Goal: Transaction & Acquisition: Purchase product/service

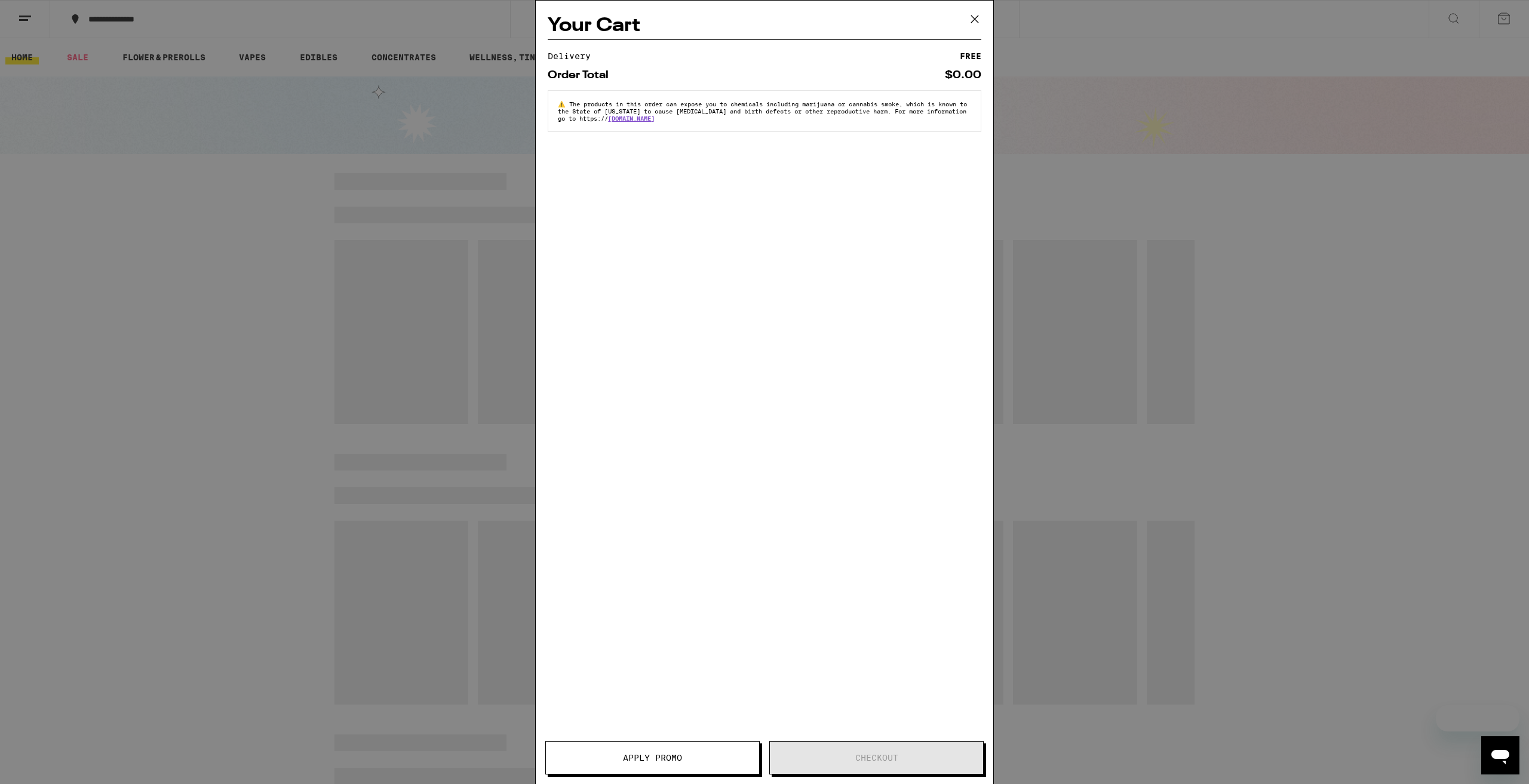
click at [972, 19] on icon at bounding box center [974, 19] width 18 height 18
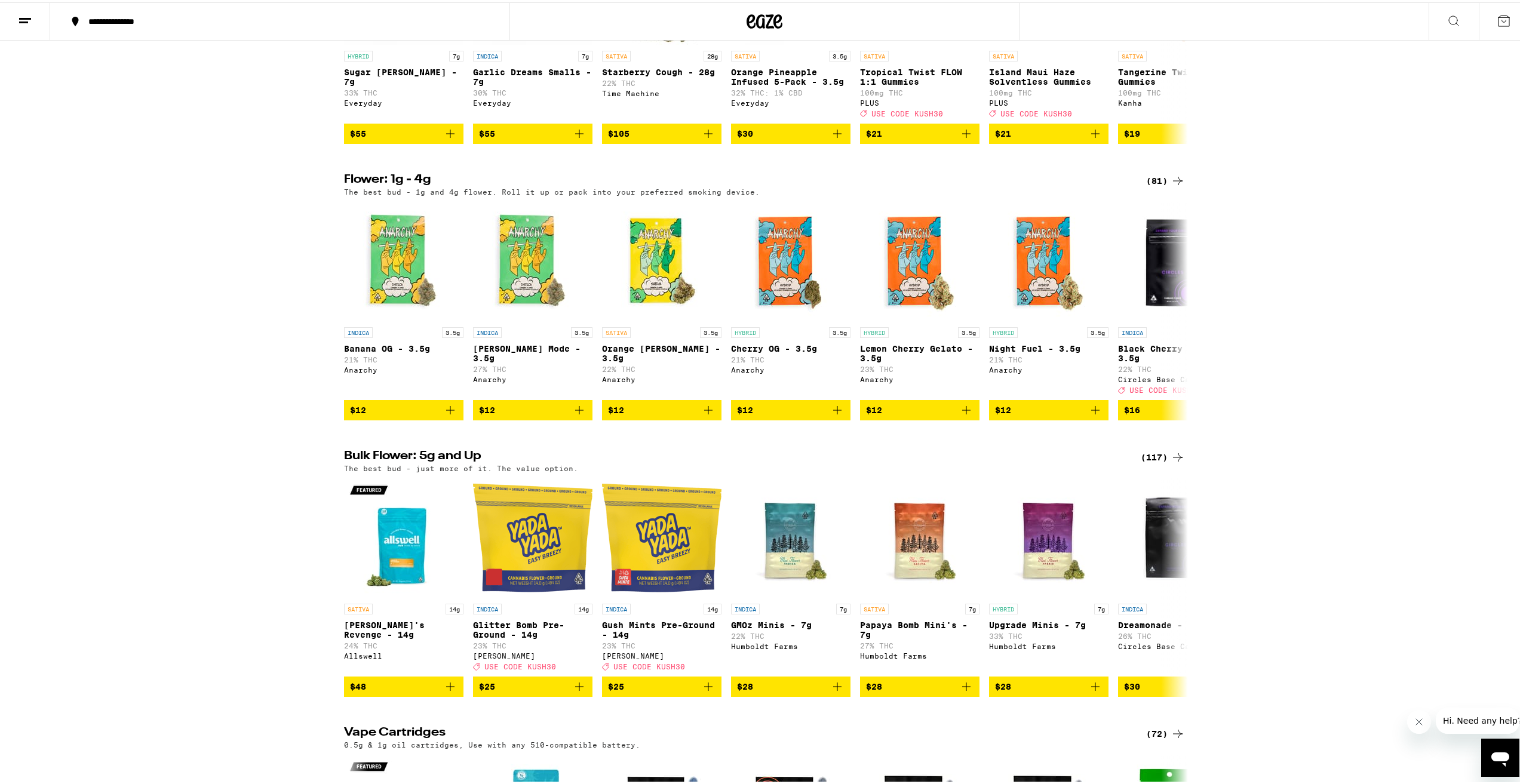
scroll to position [1194, 0]
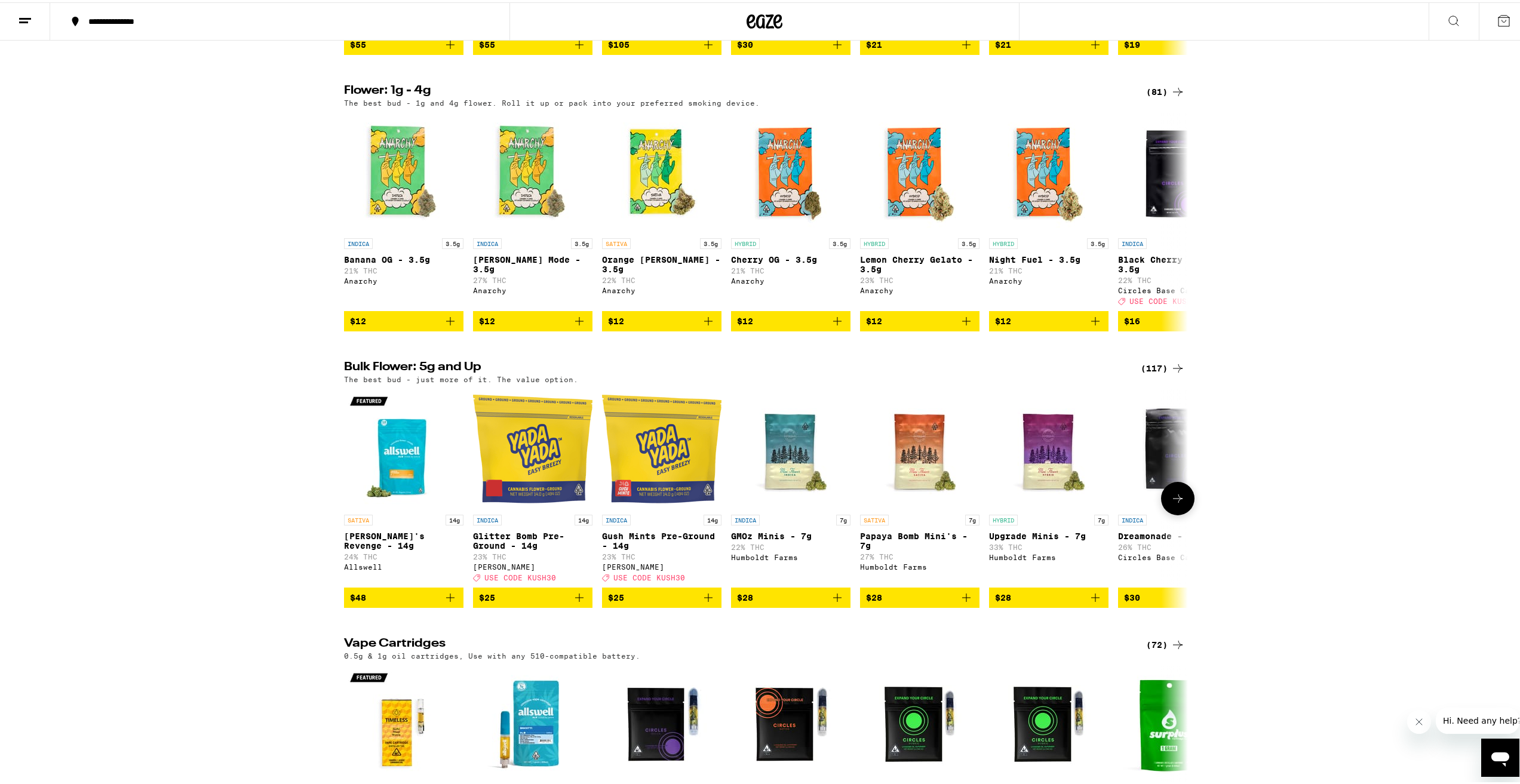
click at [1171, 503] on icon at bounding box center [1178, 496] width 14 height 14
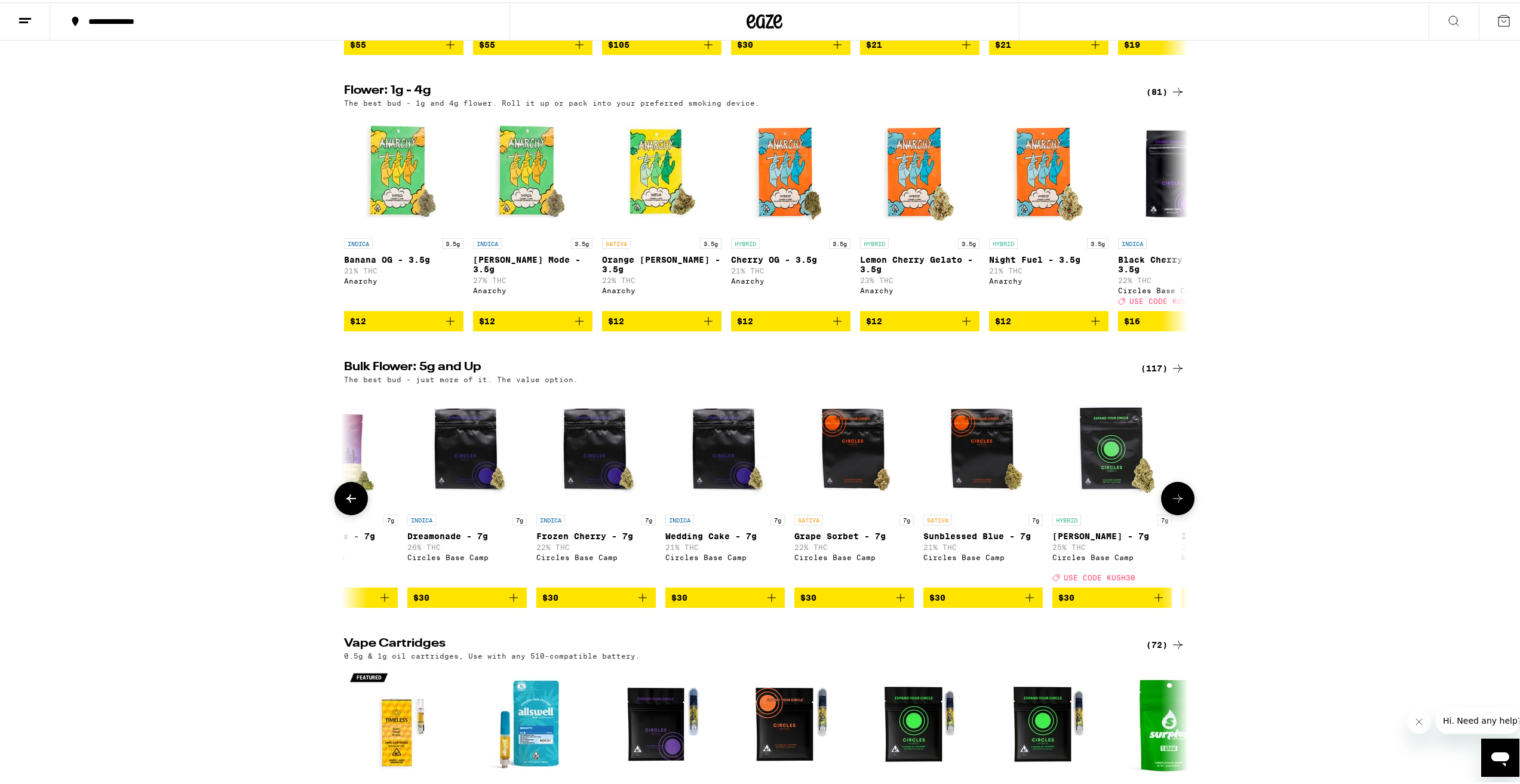
click at [1171, 503] on icon at bounding box center [1178, 496] width 14 height 14
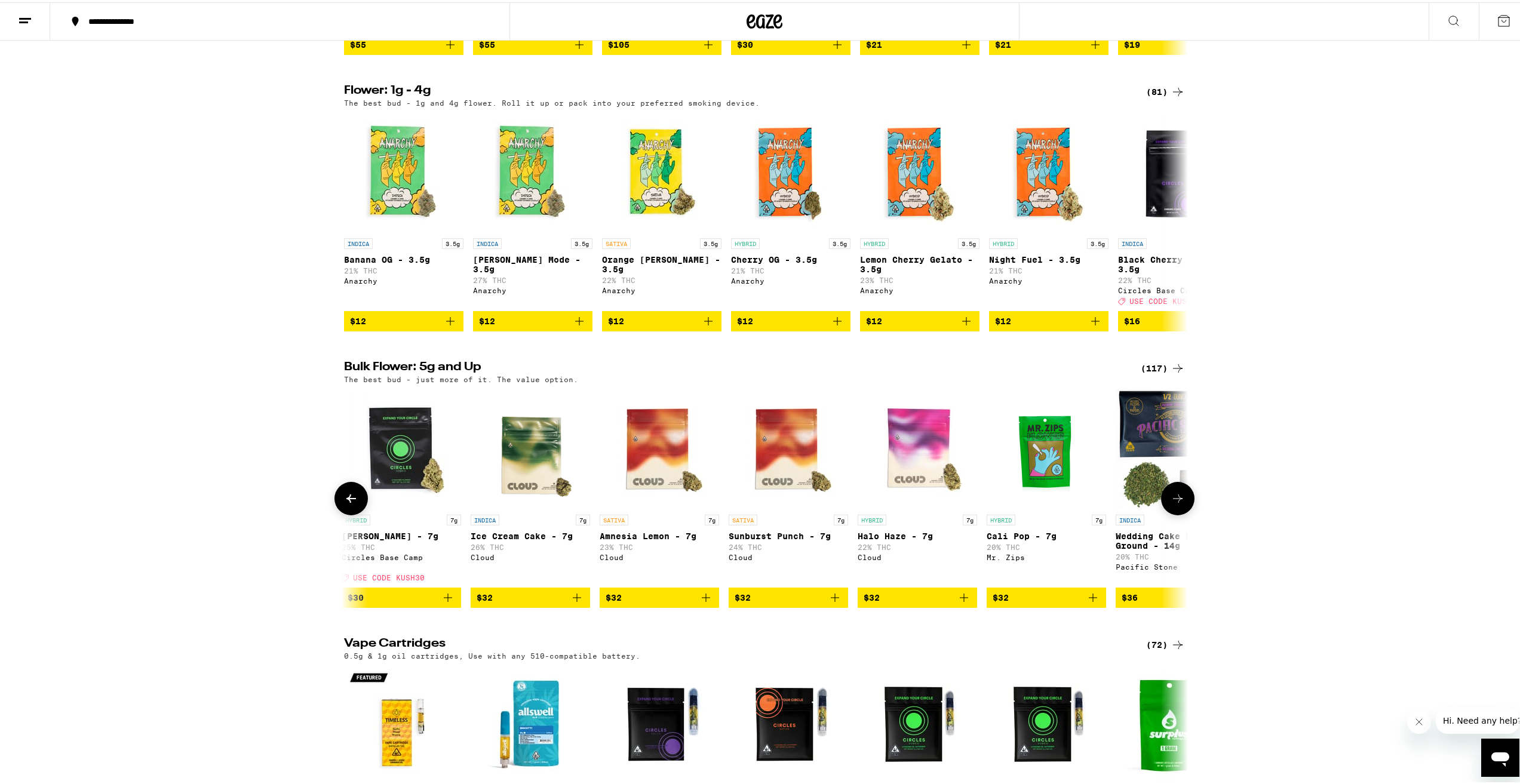
click at [1171, 503] on icon at bounding box center [1178, 496] width 14 height 14
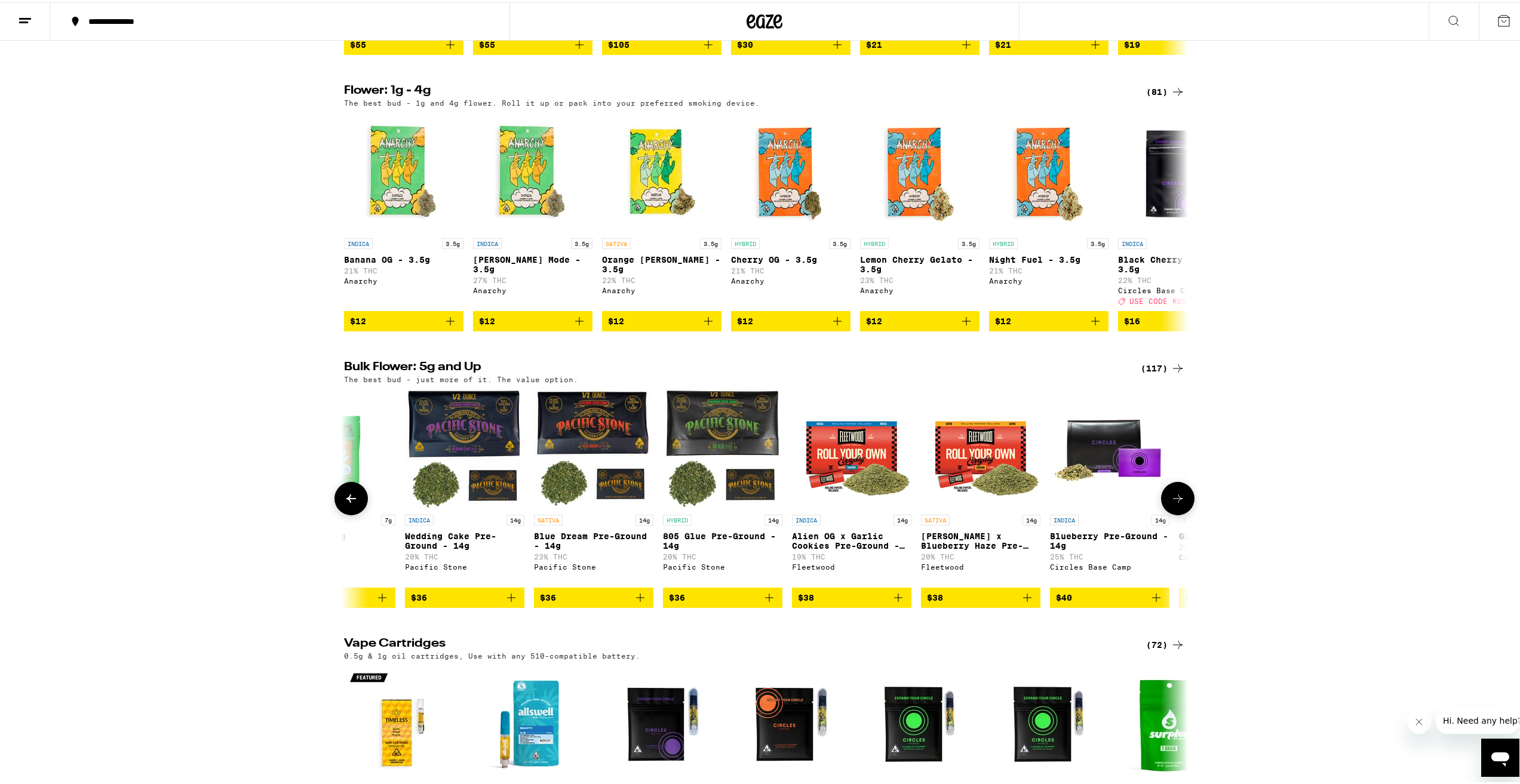
click at [1171, 503] on icon at bounding box center [1178, 496] width 14 height 14
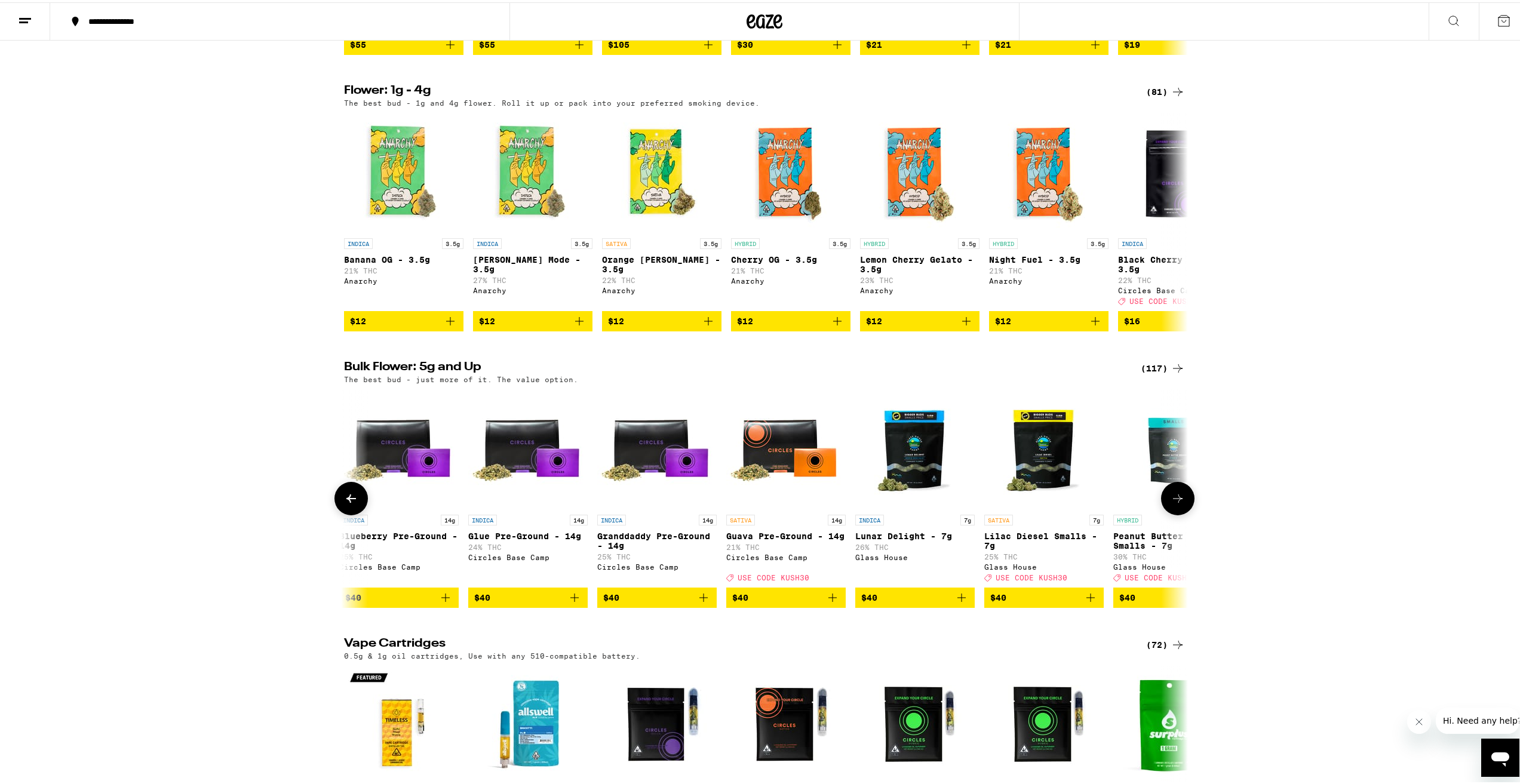
click at [1171, 503] on icon at bounding box center [1178, 496] width 14 height 14
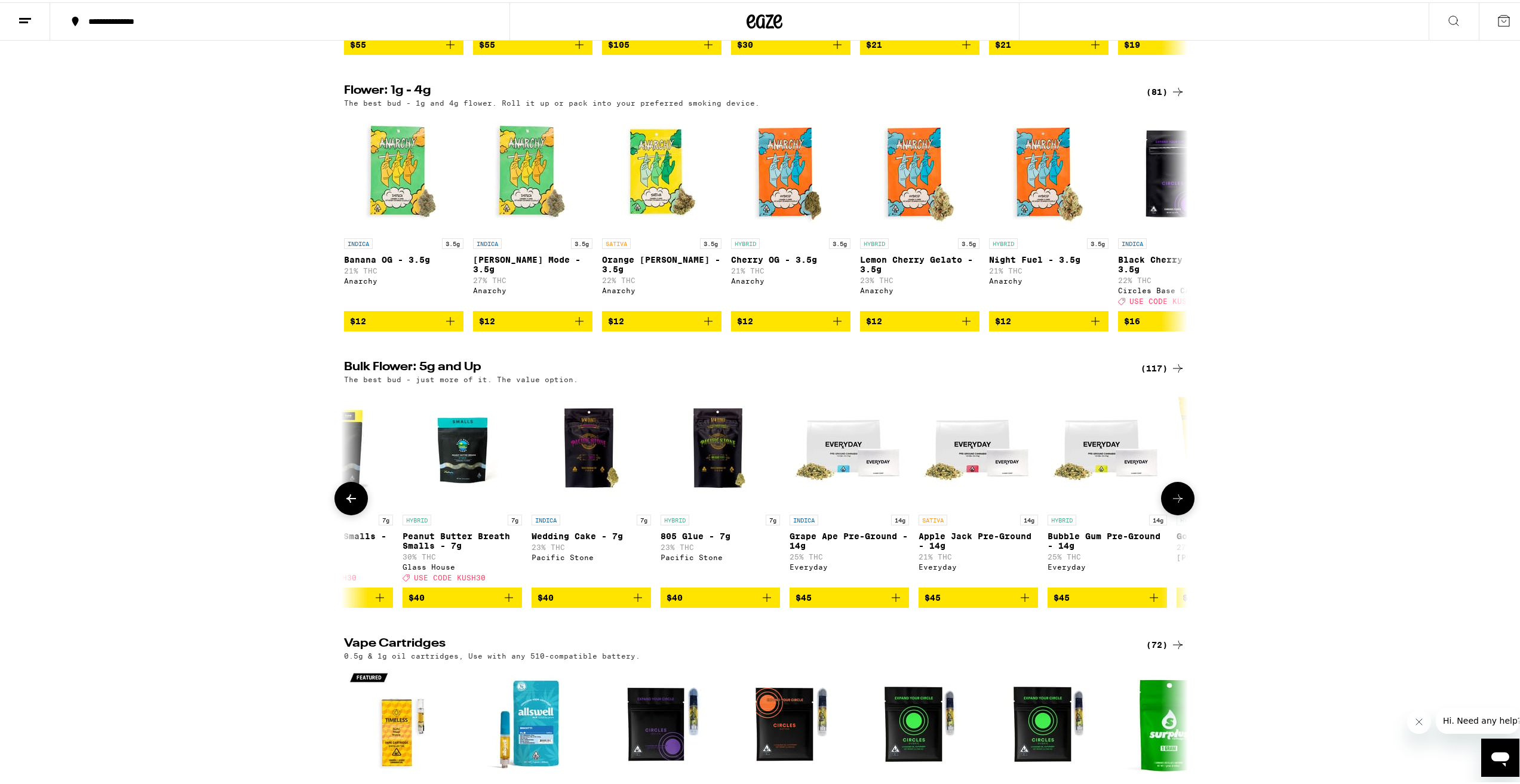
click at [1171, 503] on icon at bounding box center [1178, 496] width 14 height 14
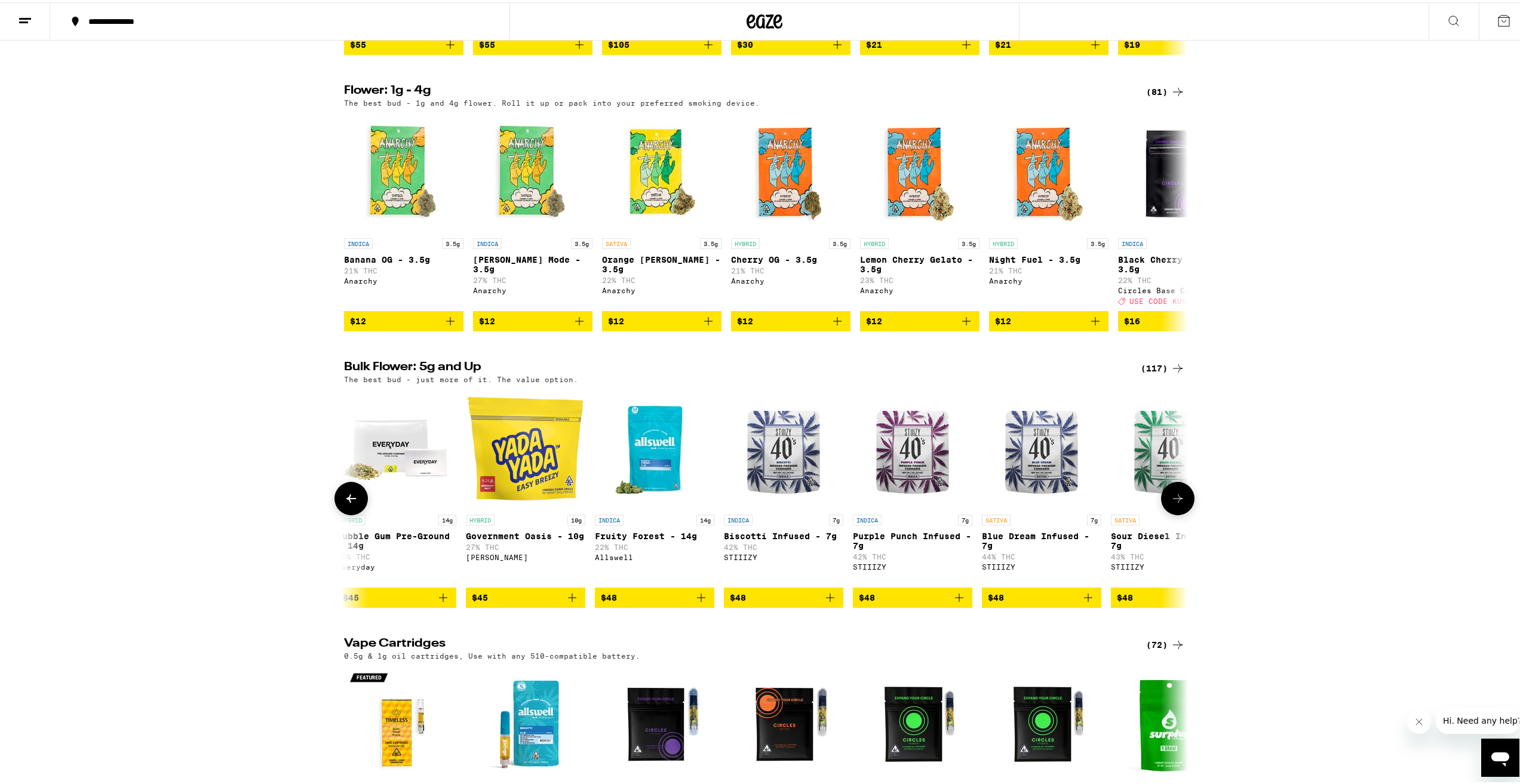
click at [1171, 503] on icon at bounding box center [1178, 496] width 14 height 14
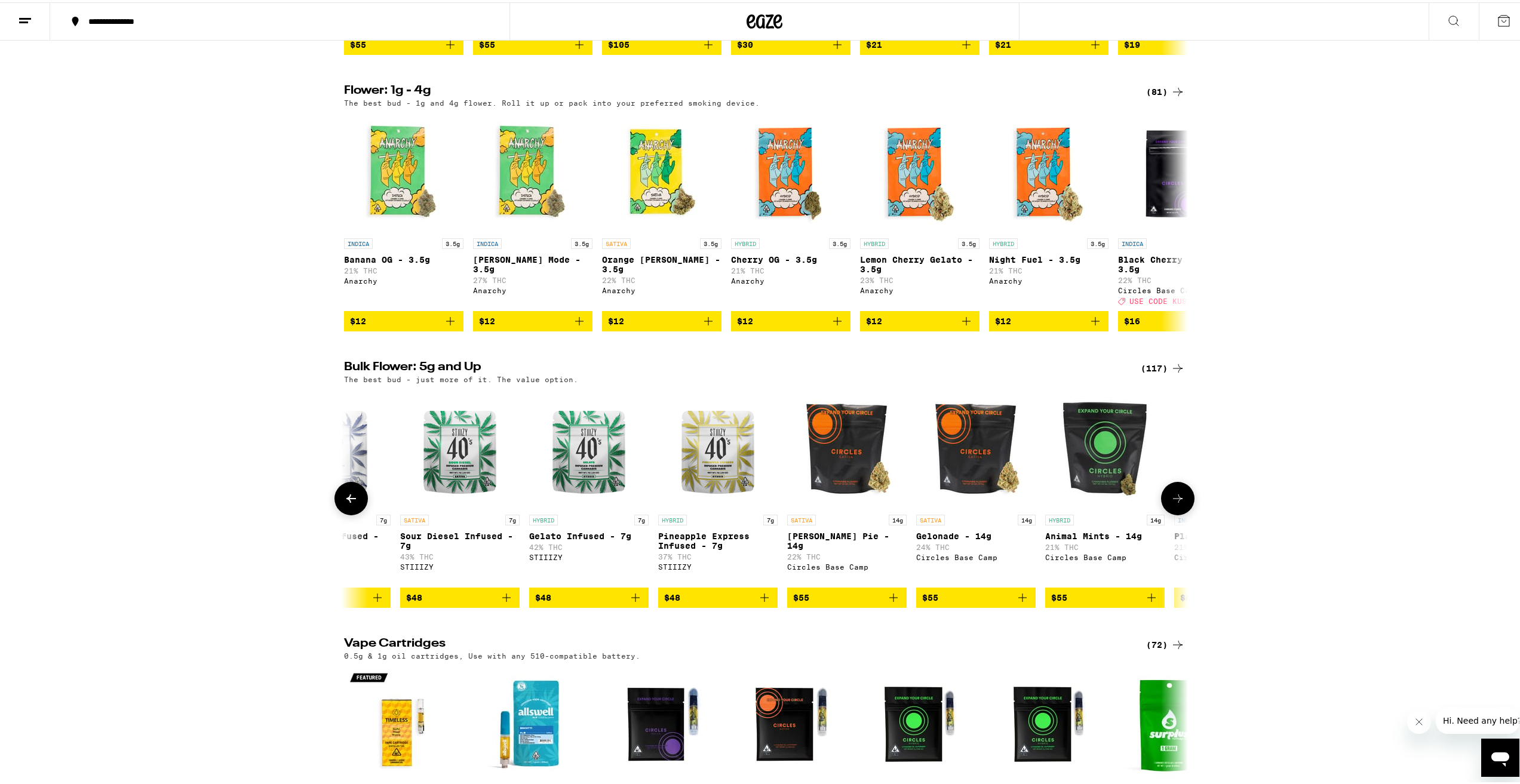
click at [1171, 503] on icon at bounding box center [1178, 496] width 14 height 14
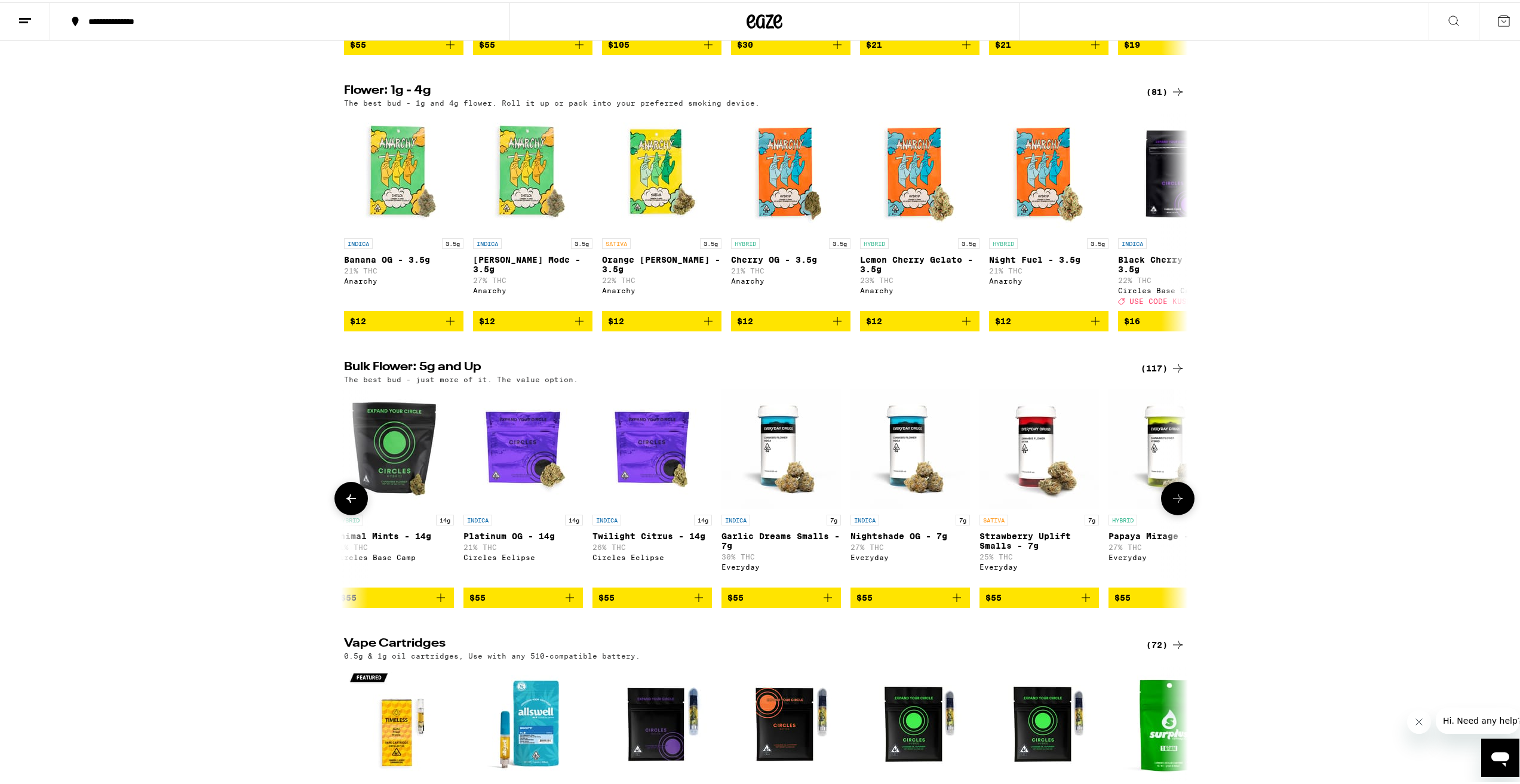
click at [1171, 503] on icon at bounding box center [1178, 496] width 14 height 14
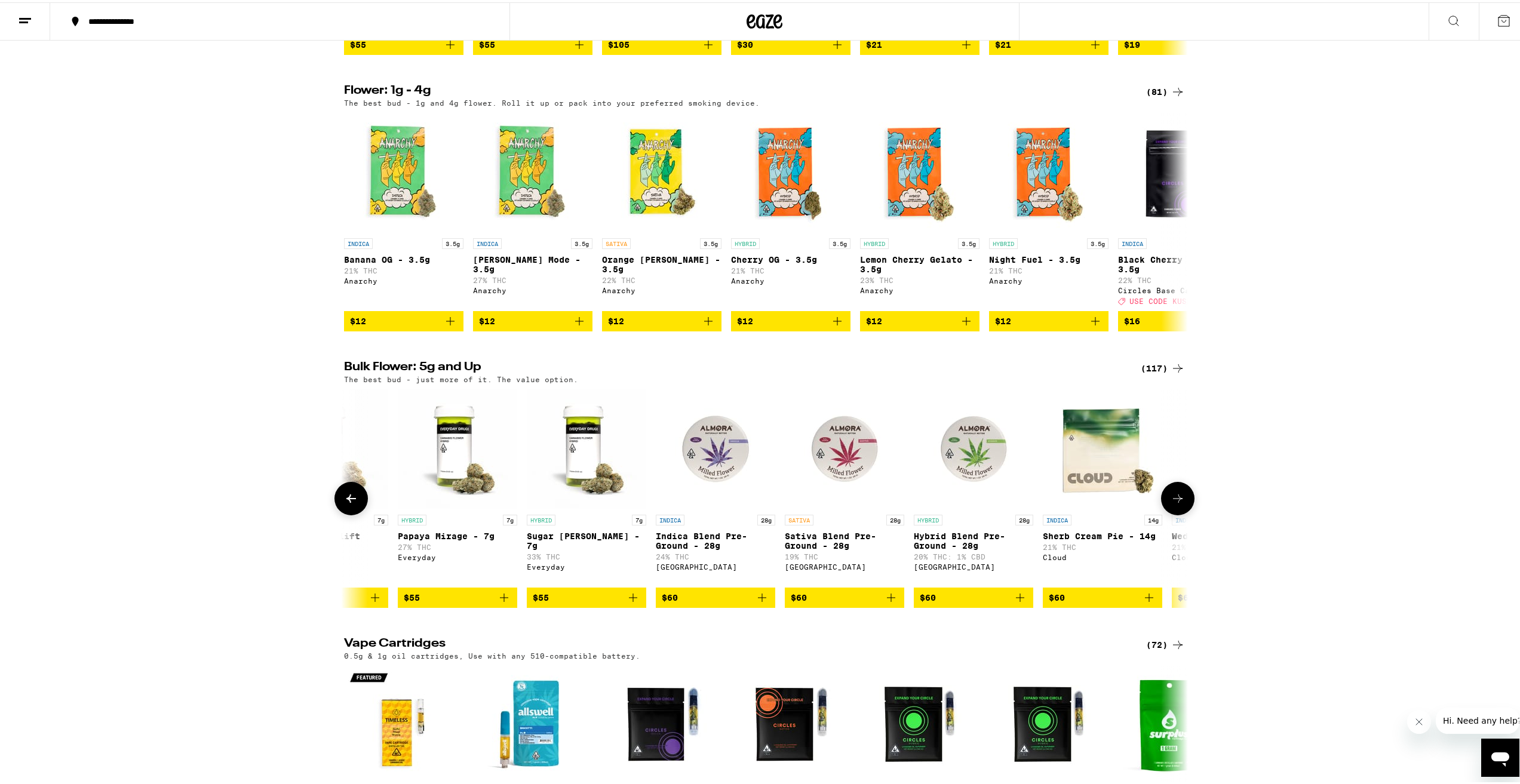
click at [1171, 503] on icon at bounding box center [1178, 496] width 14 height 14
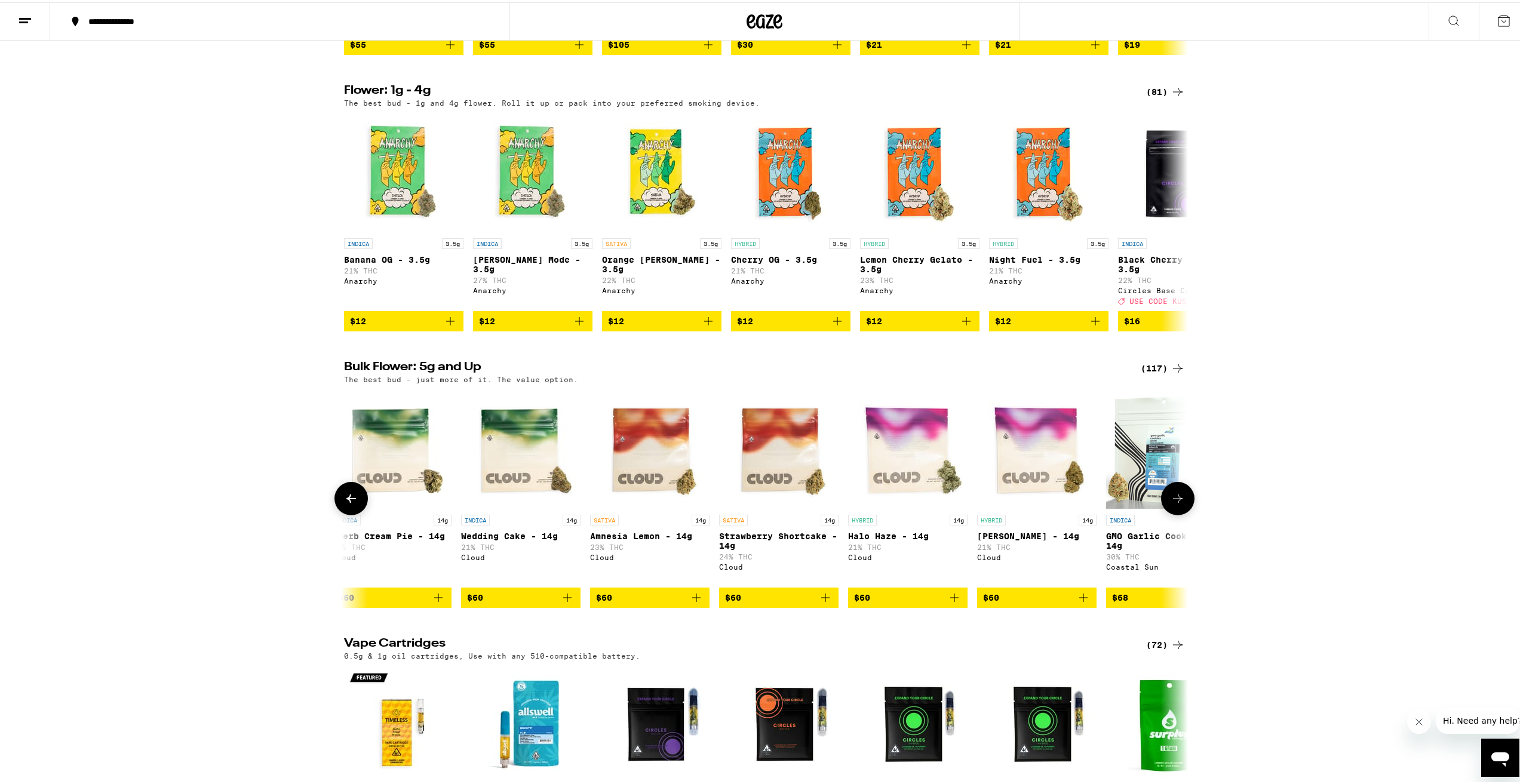
click at [1171, 503] on icon at bounding box center [1178, 496] width 14 height 14
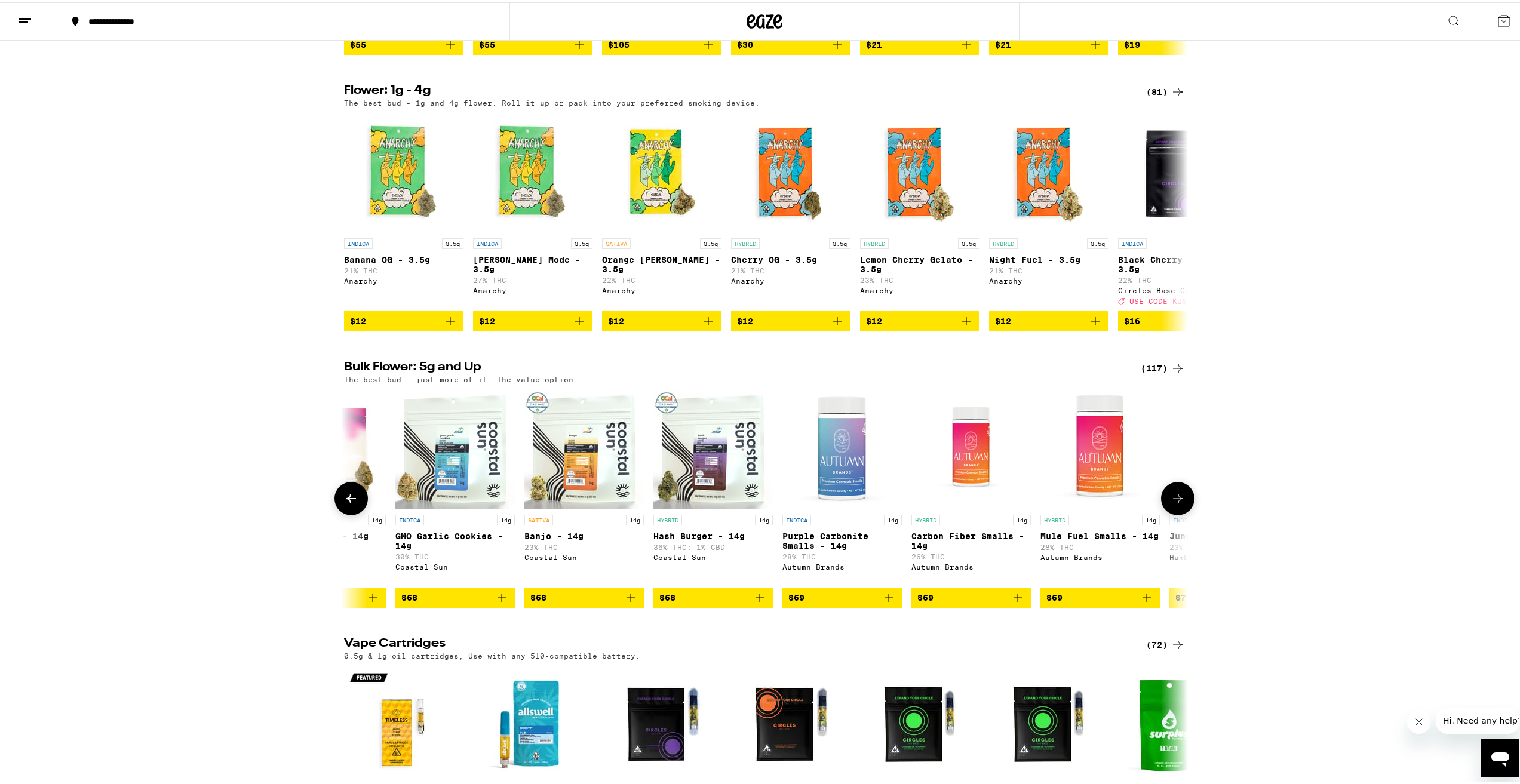
click at [1171, 503] on icon at bounding box center [1178, 496] width 14 height 14
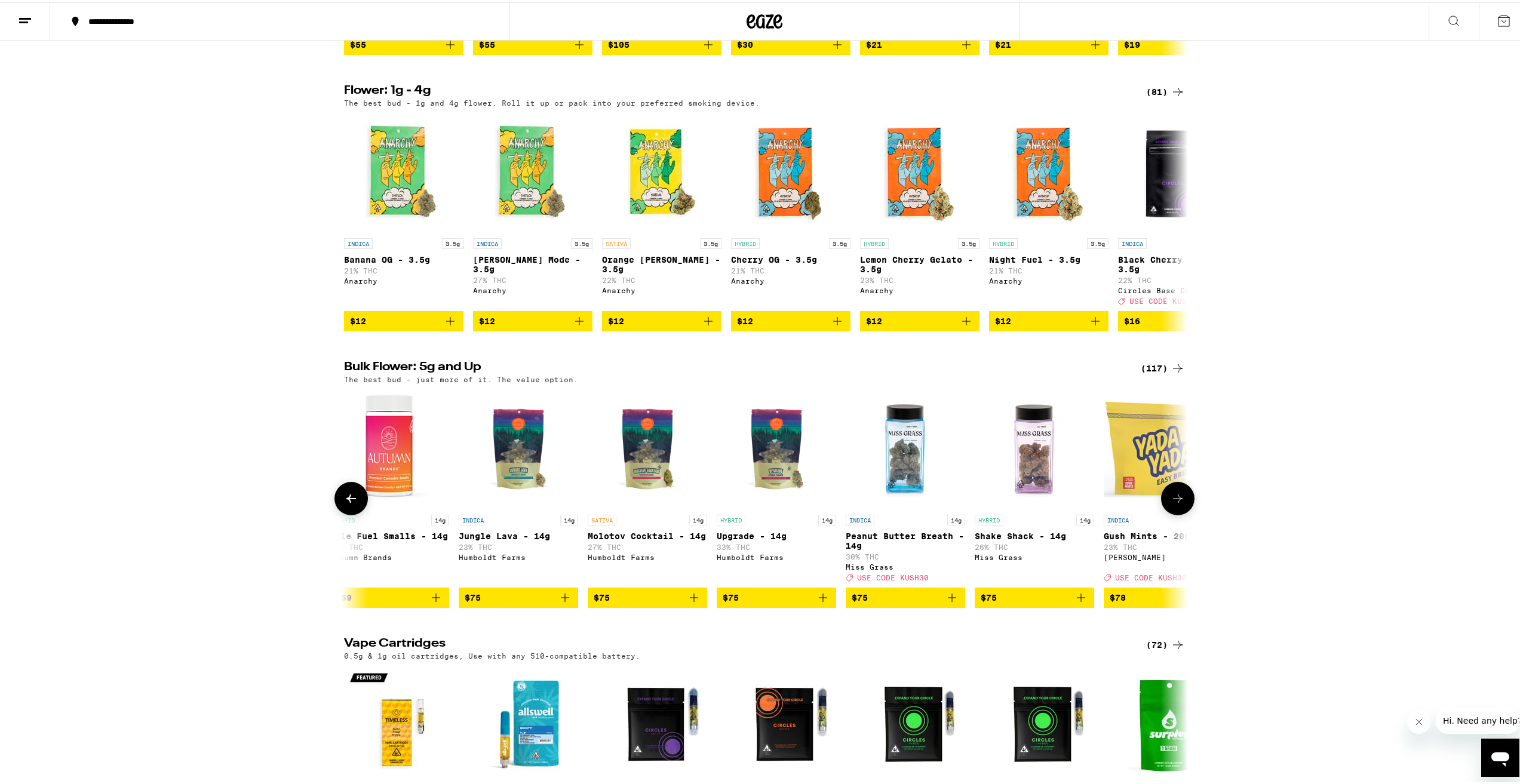
click at [1171, 503] on icon at bounding box center [1178, 496] width 14 height 14
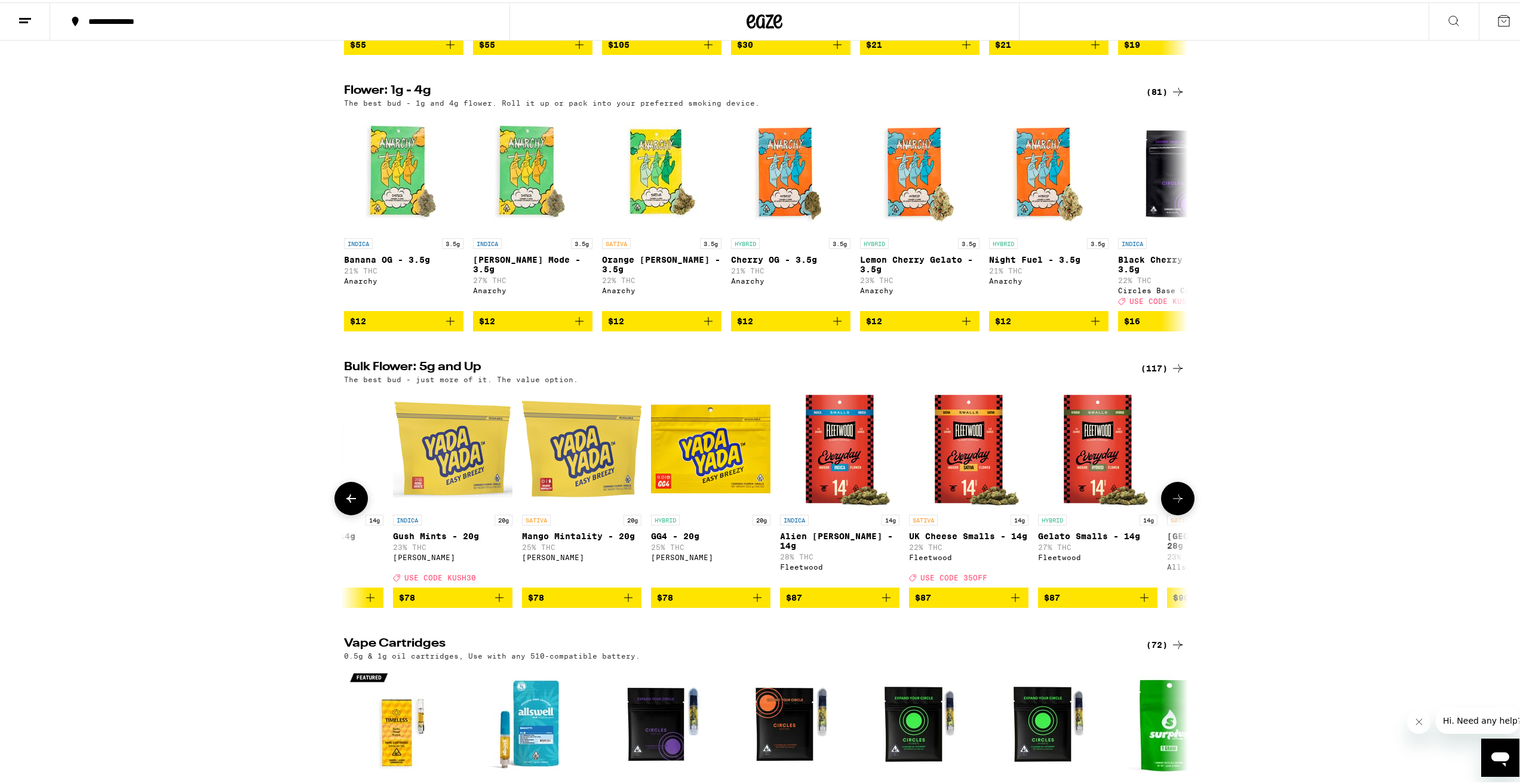
click at [1171, 503] on icon at bounding box center [1178, 496] width 14 height 14
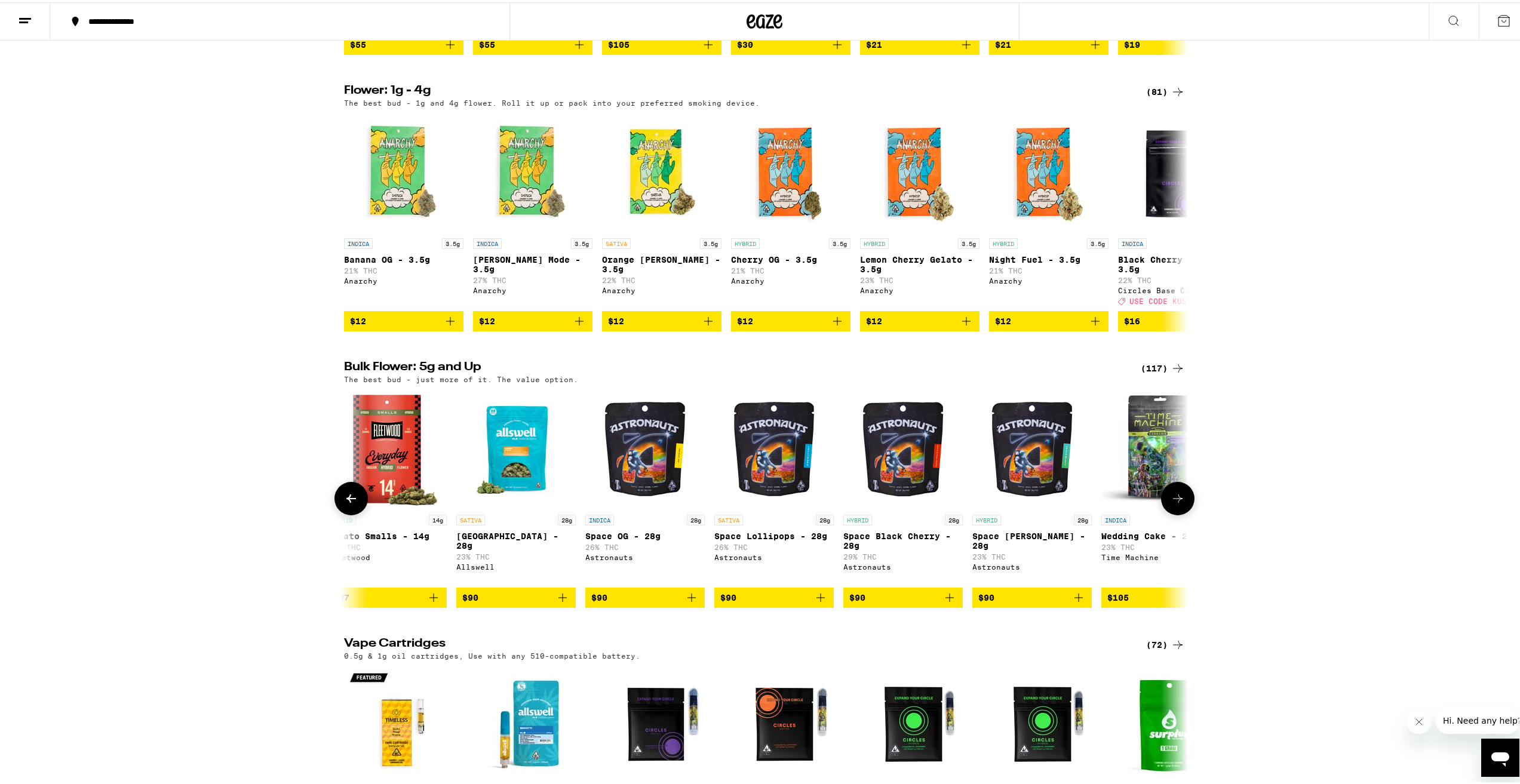
click at [1171, 503] on icon at bounding box center [1178, 496] width 14 height 14
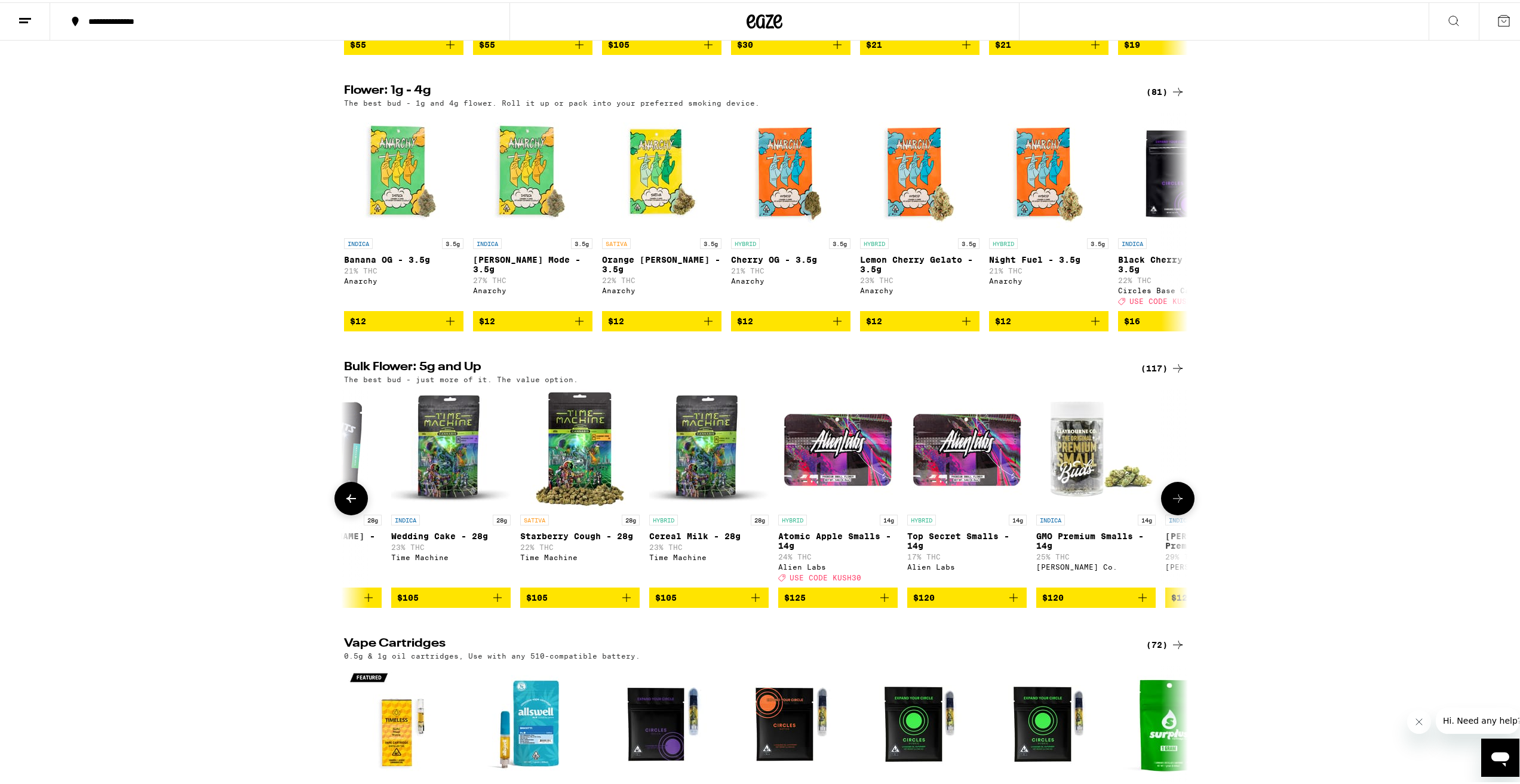
scroll to position [0, 10661]
click at [1171, 503] on icon at bounding box center [1178, 496] width 14 height 14
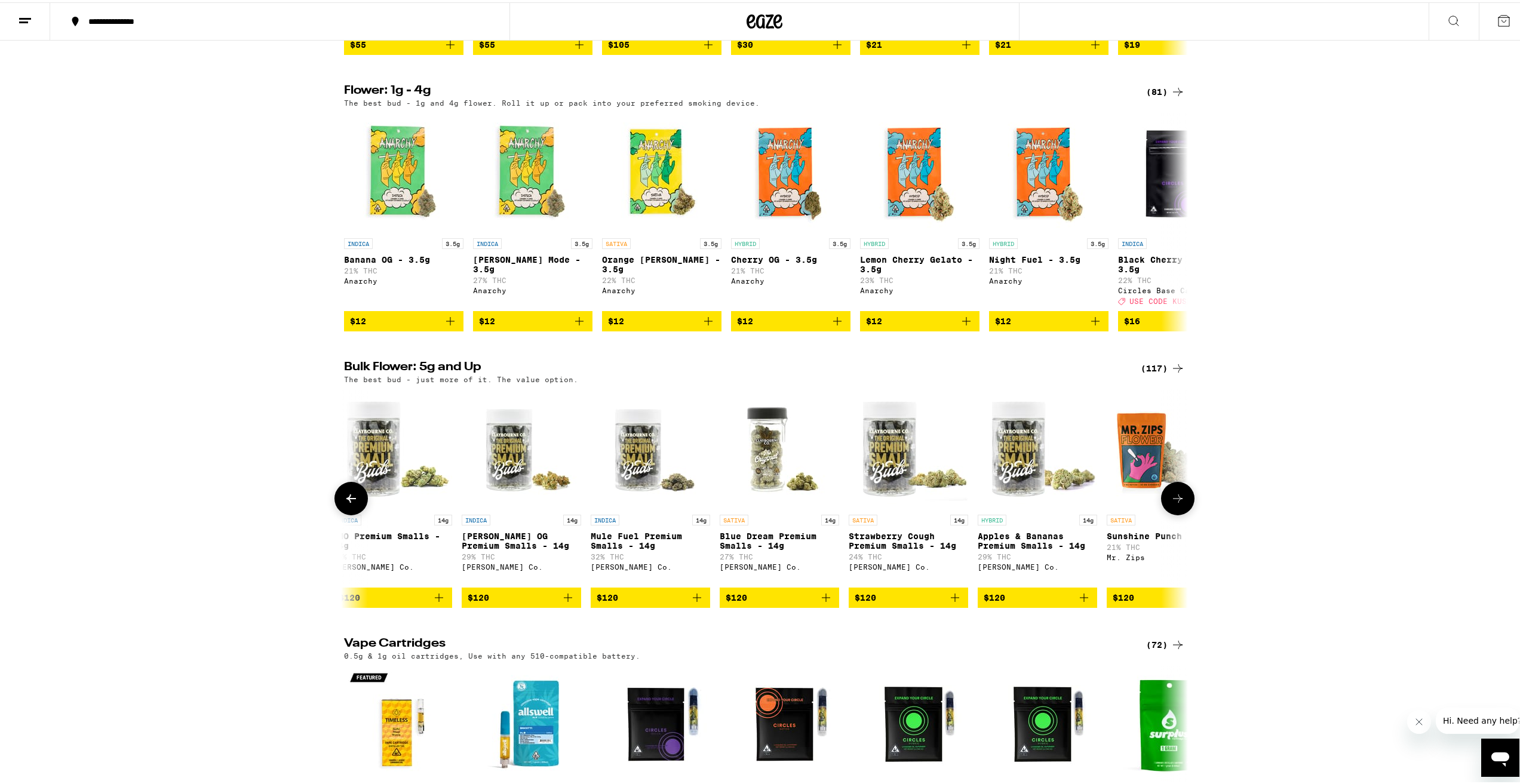
scroll to position [0, 11371]
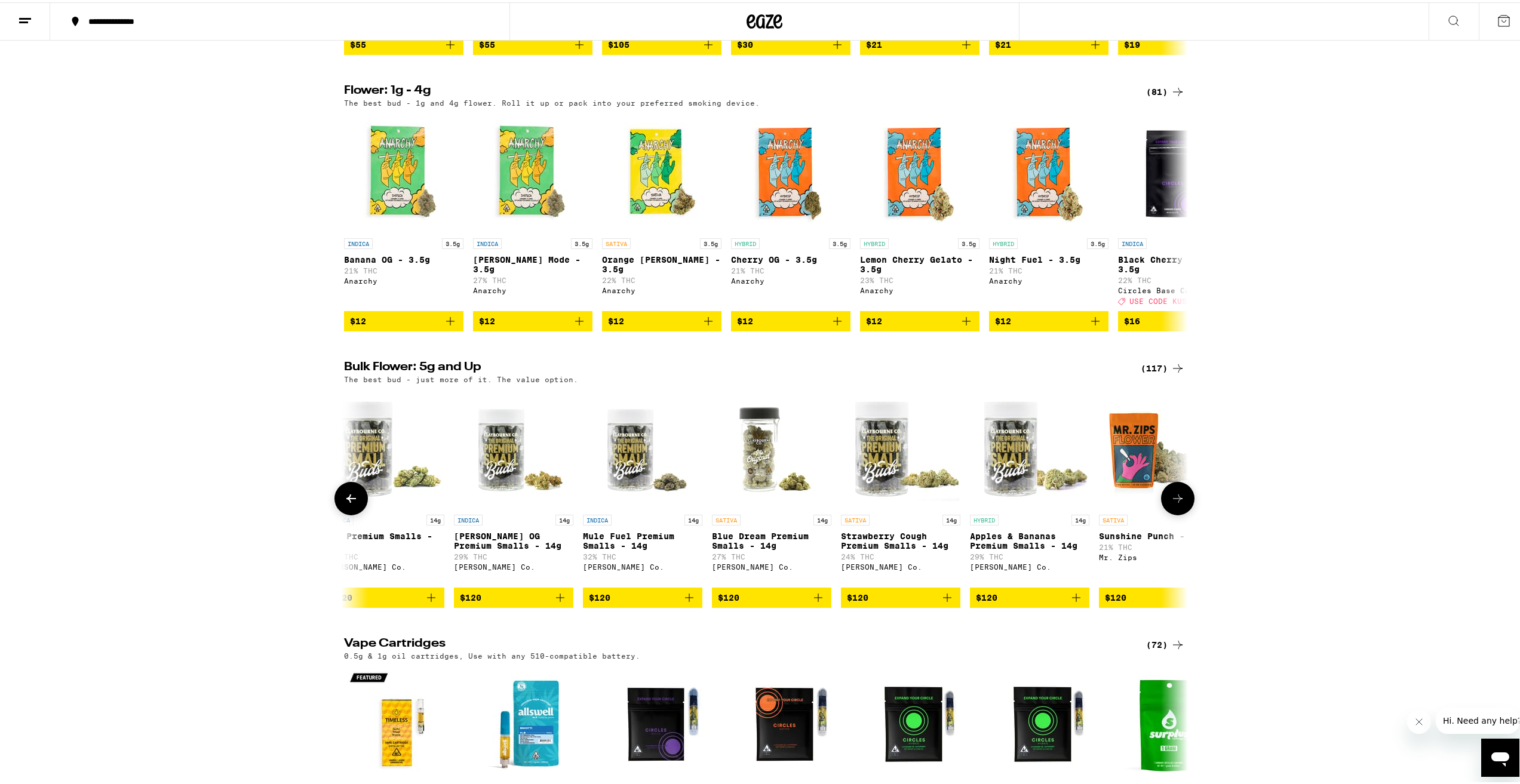
click at [1171, 503] on icon at bounding box center [1178, 496] width 14 height 14
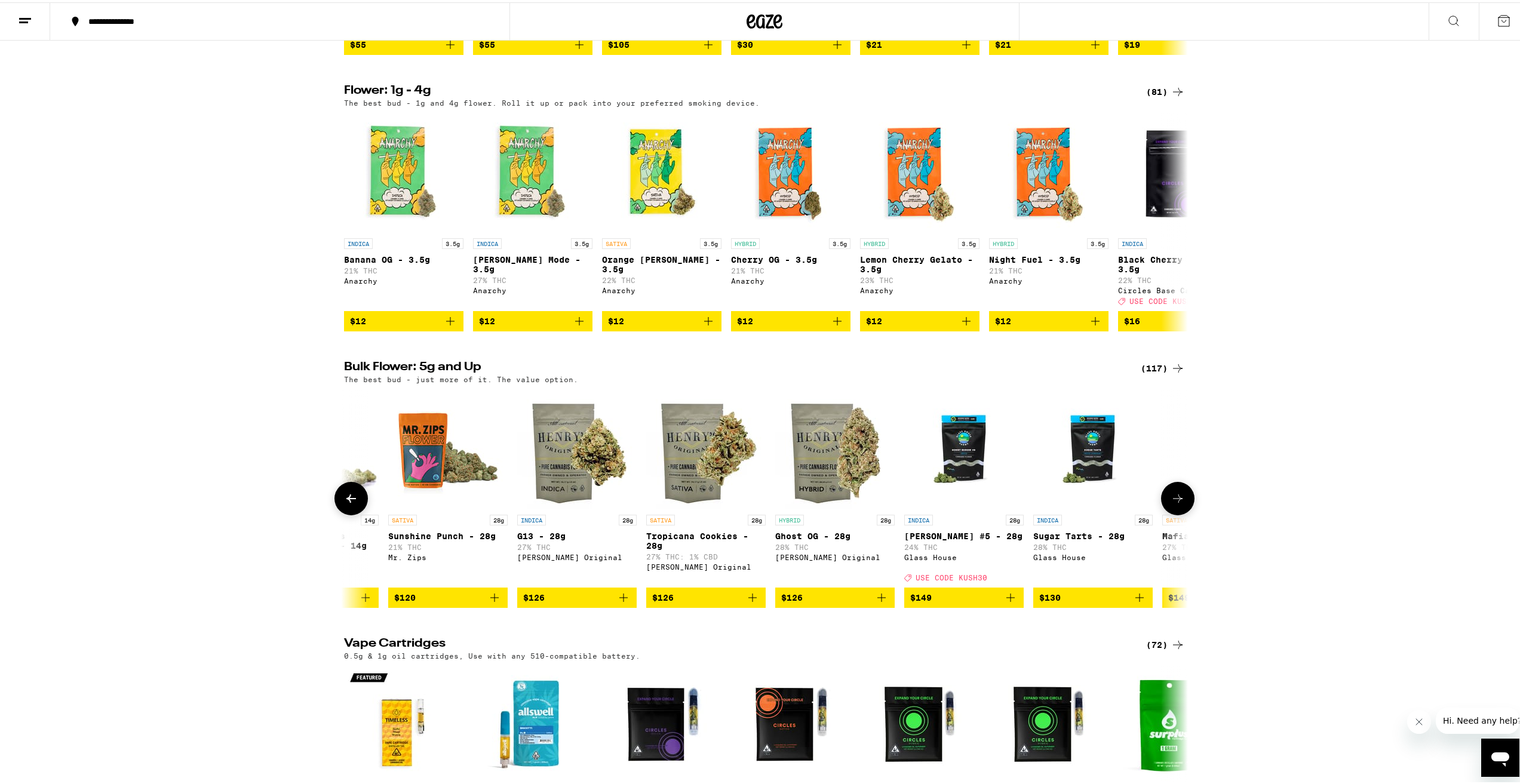
click at [1171, 503] on icon at bounding box center [1178, 496] width 14 height 14
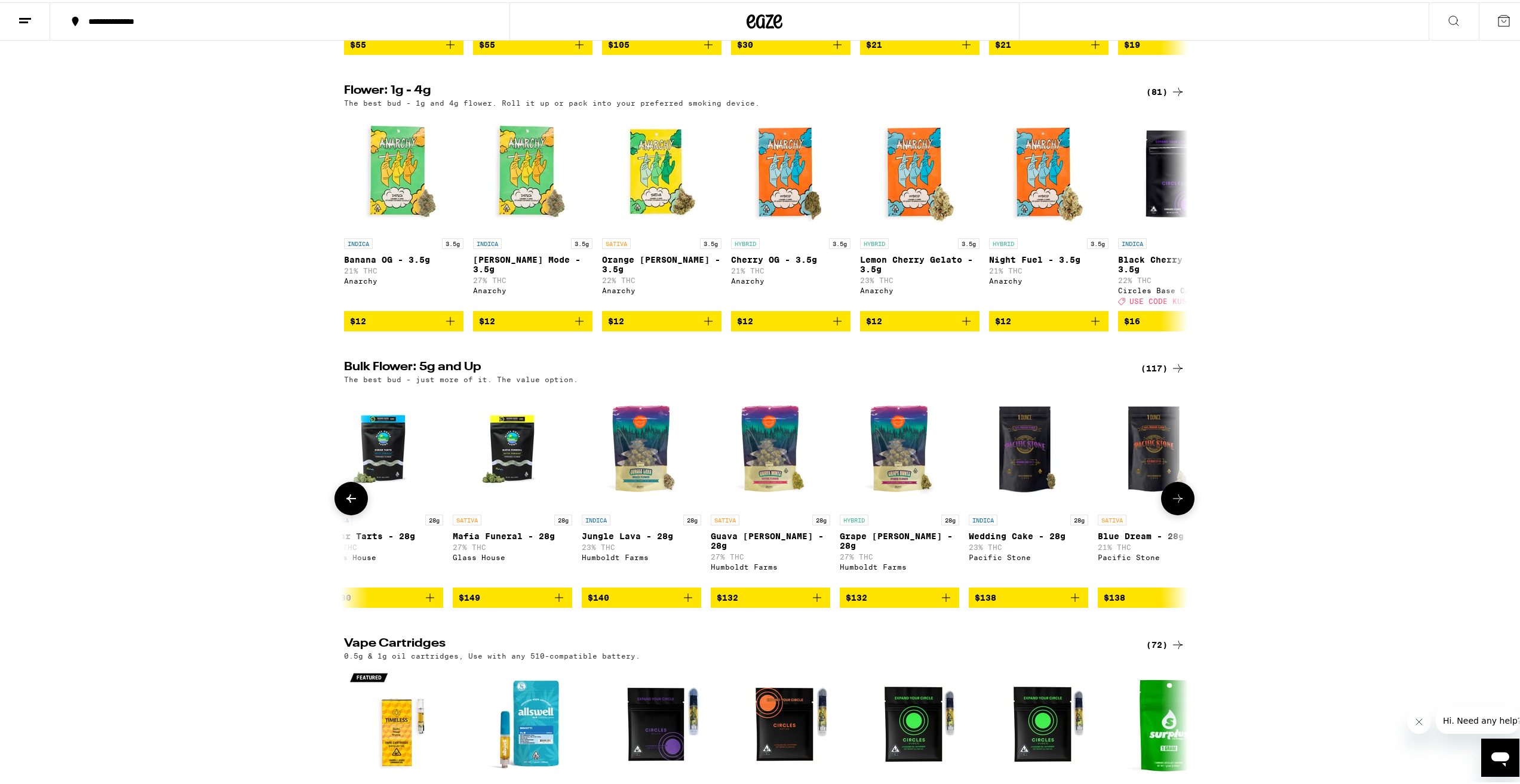
scroll to position [0, 12792]
click at [349, 503] on icon at bounding box center [350, 496] width 14 height 14
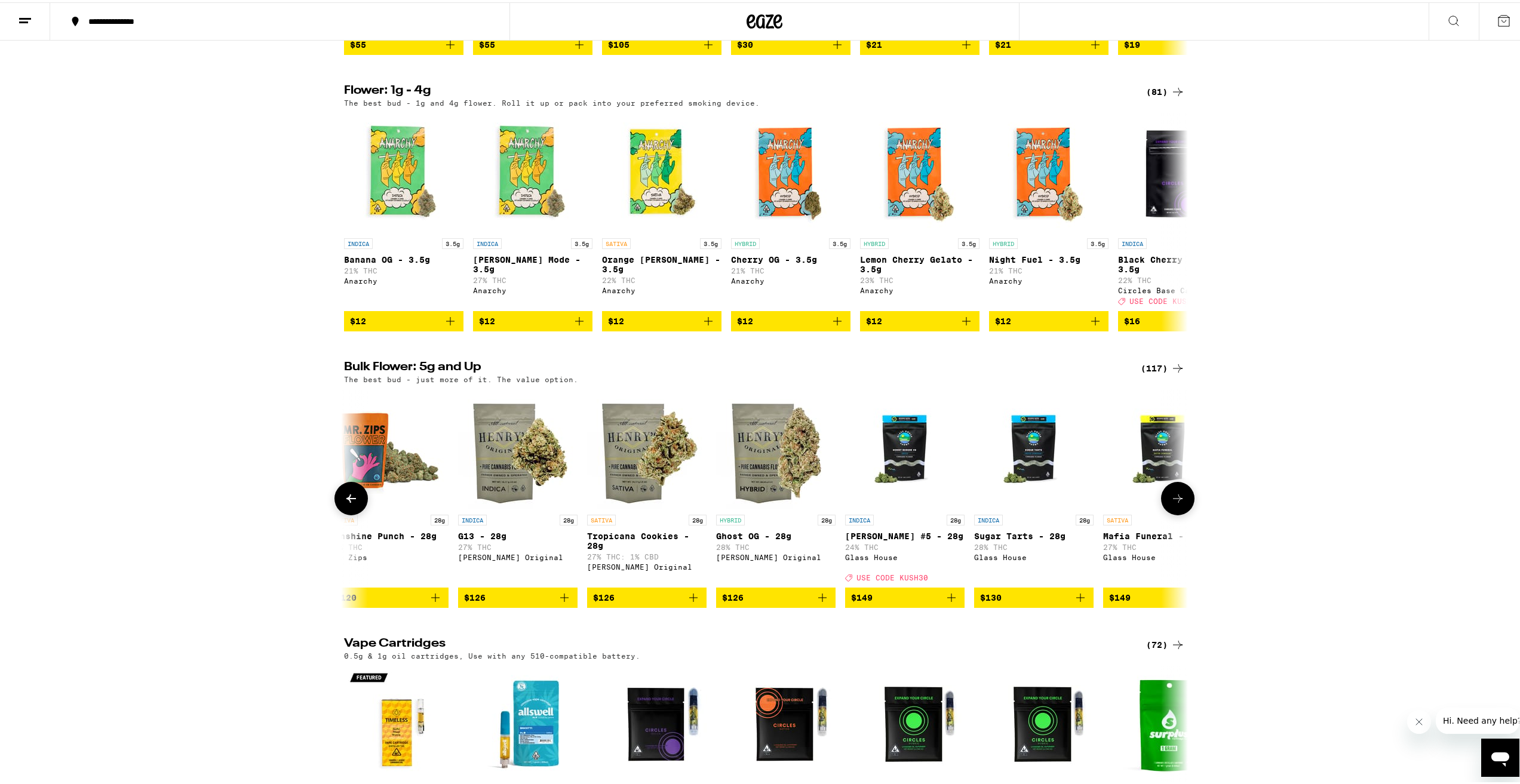
click at [348, 503] on icon at bounding box center [350, 496] width 14 height 14
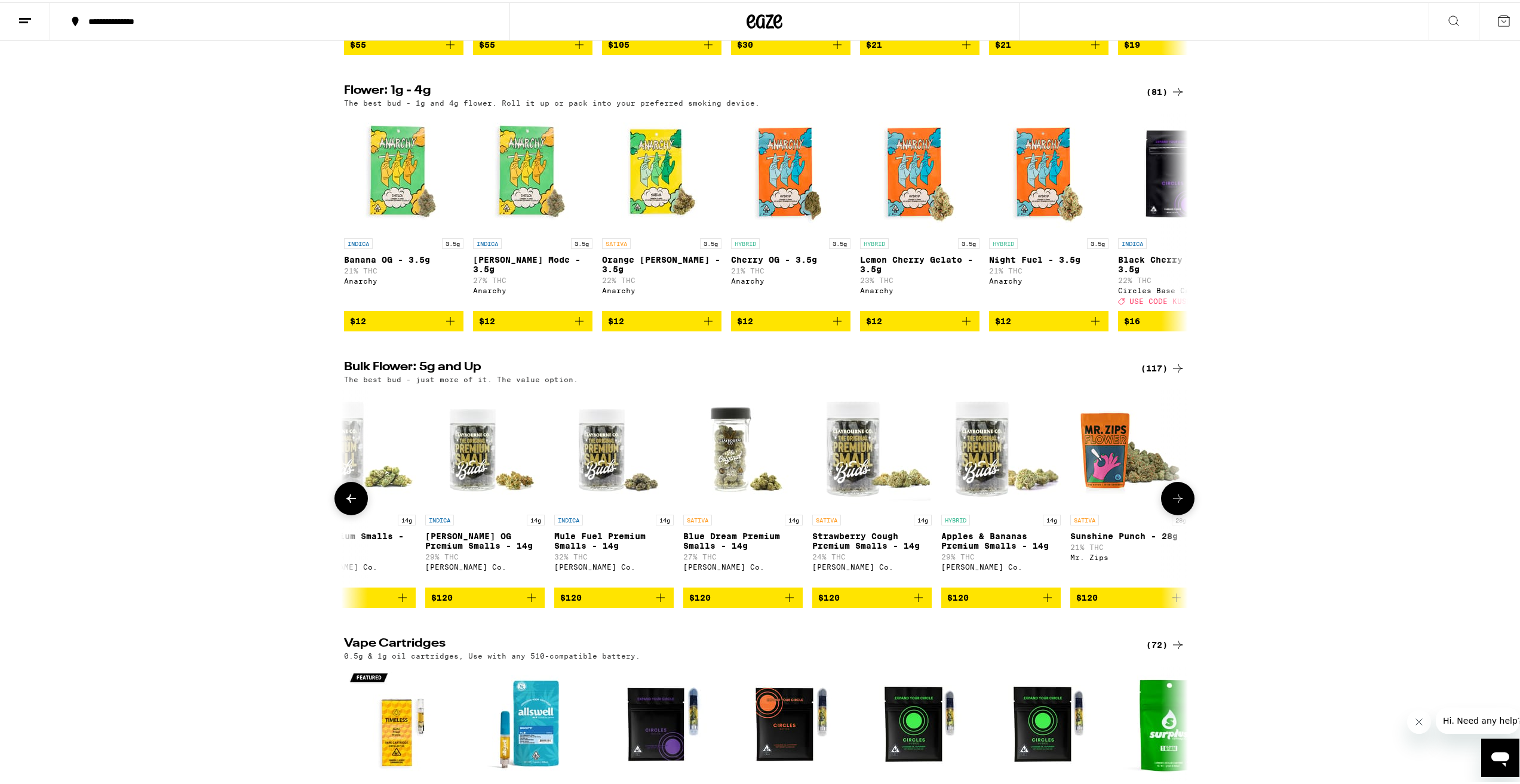
click at [348, 503] on icon at bounding box center [350, 496] width 14 height 14
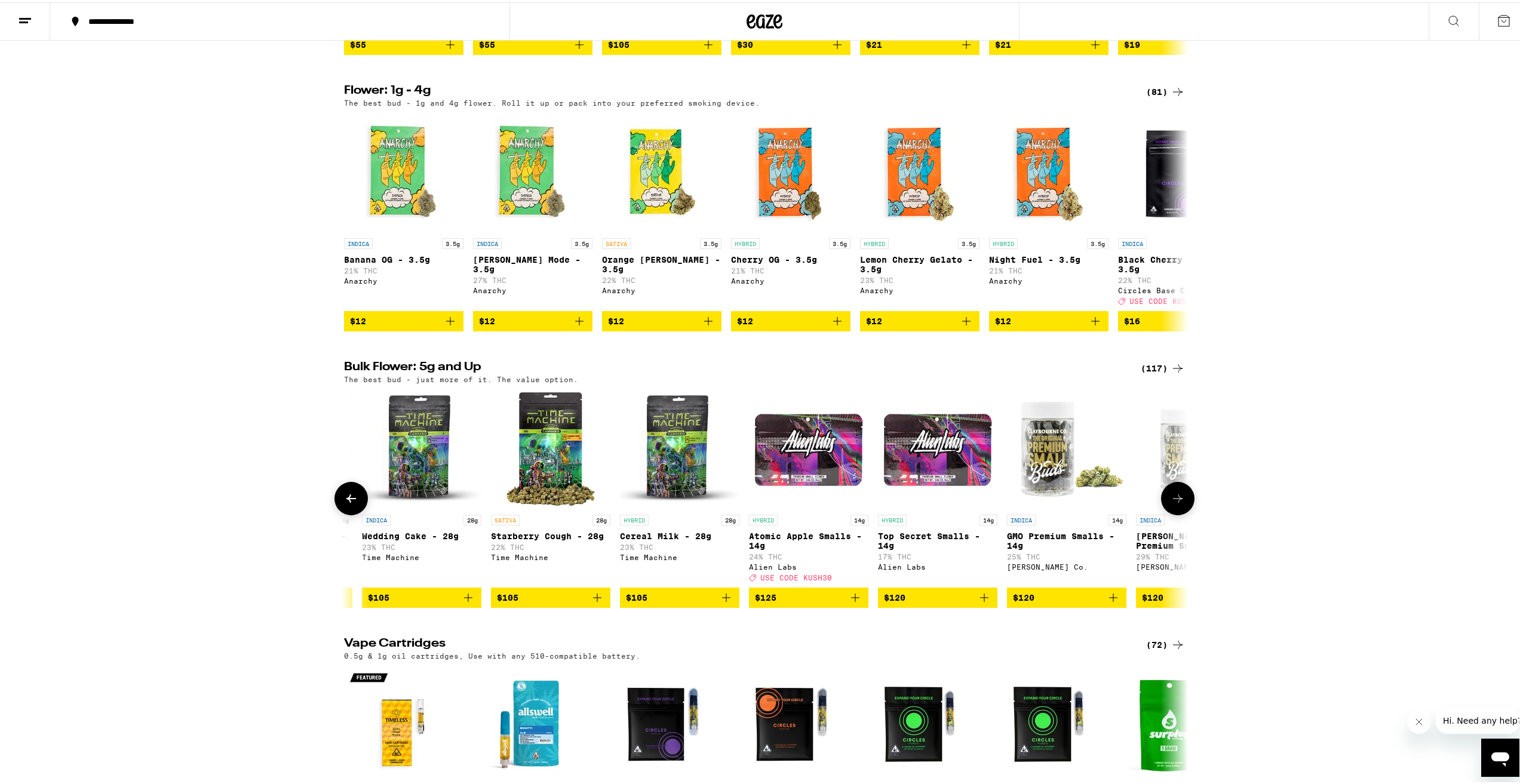
click at [348, 503] on icon at bounding box center [350, 496] width 14 height 14
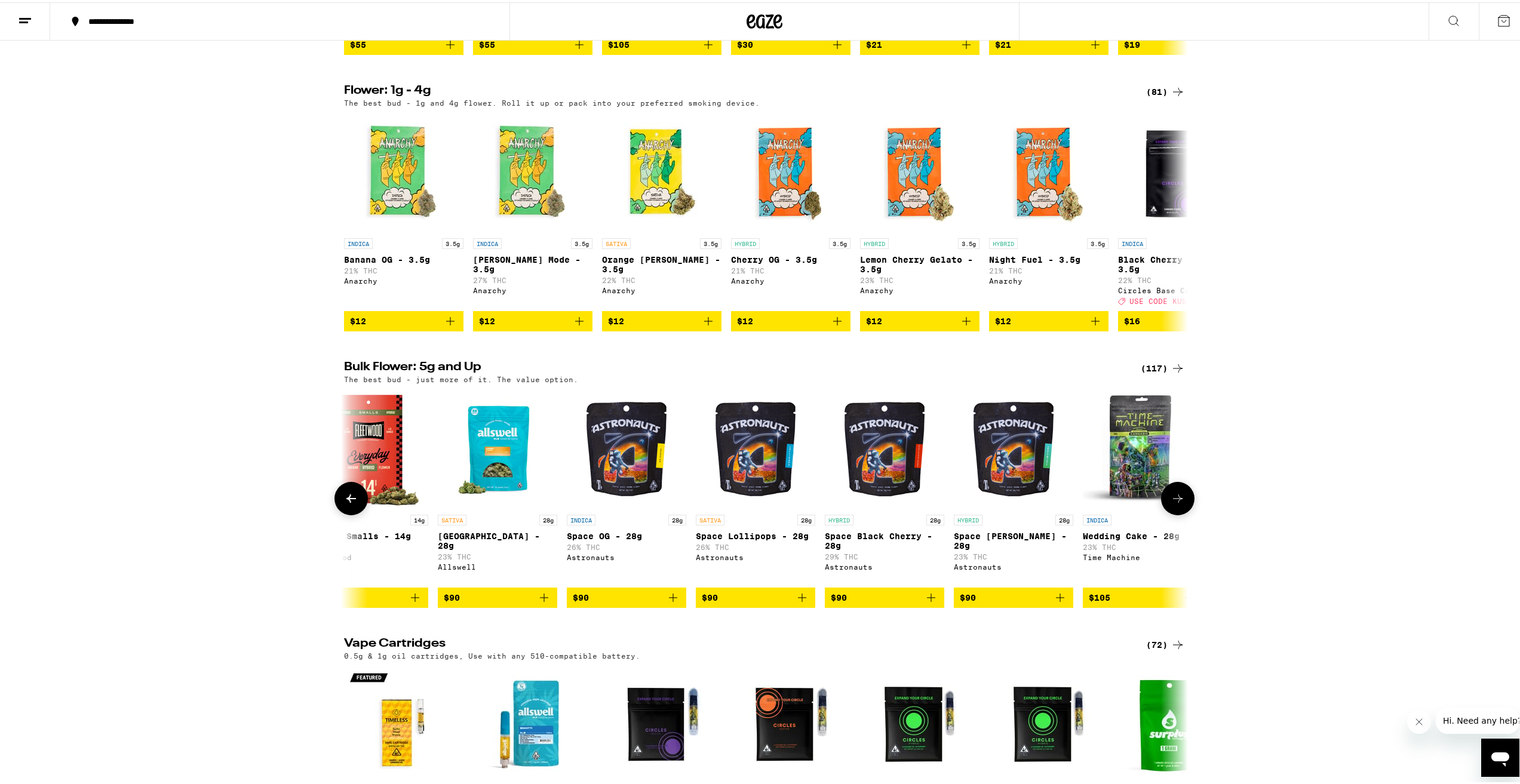
click at [348, 503] on icon at bounding box center [350, 496] width 14 height 14
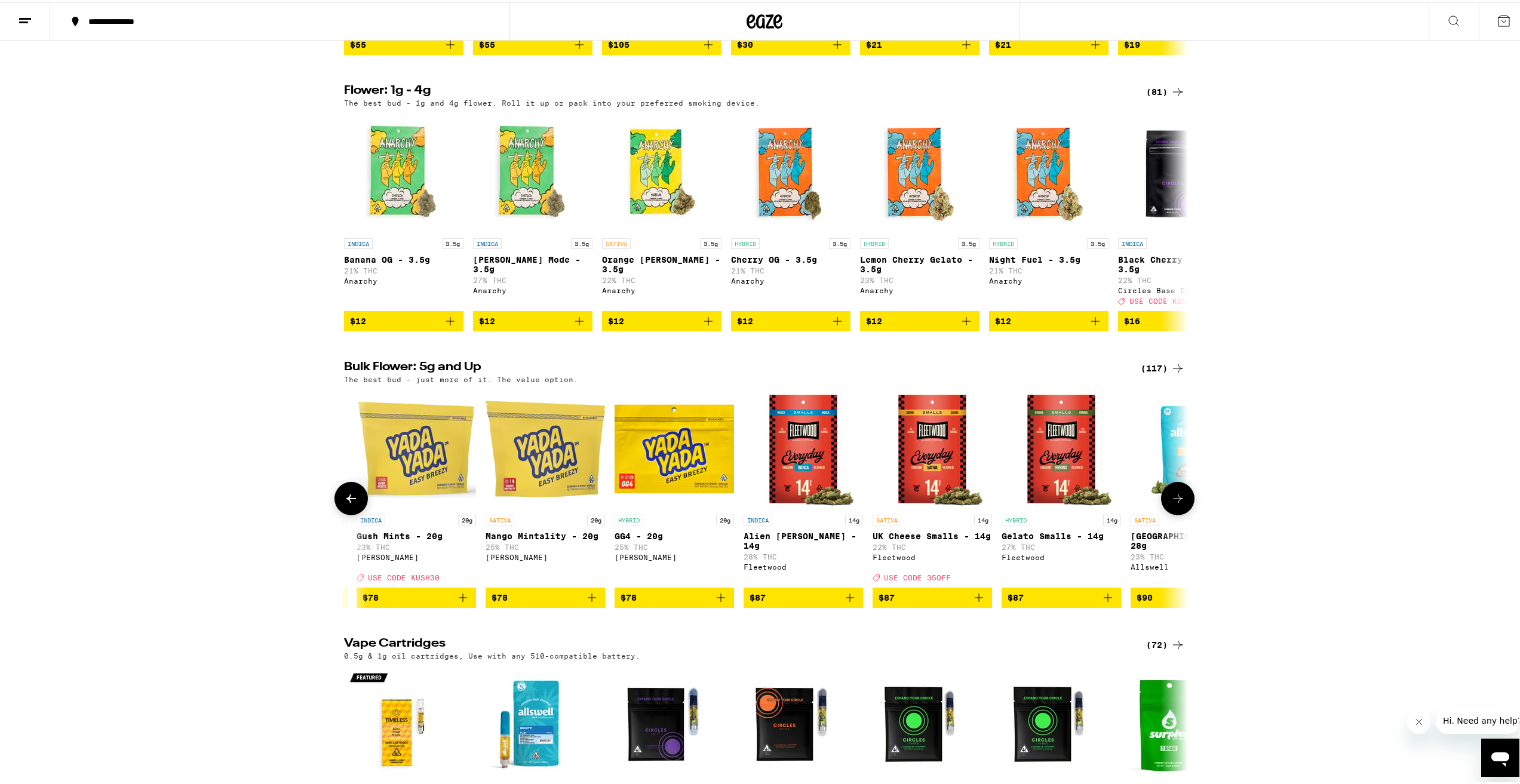
scroll to position [0, 9268]
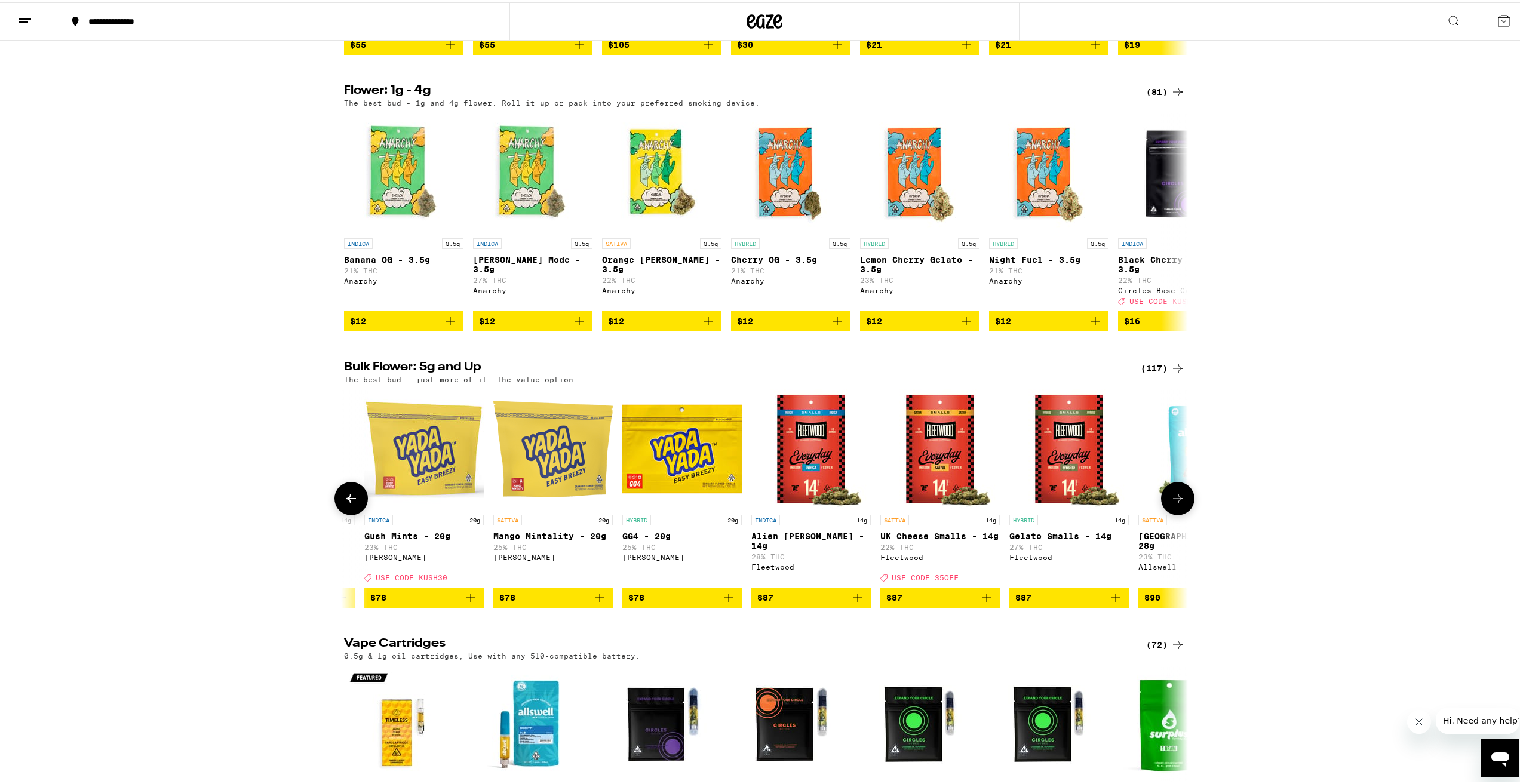
click at [348, 503] on icon at bounding box center [350, 496] width 14 height 14
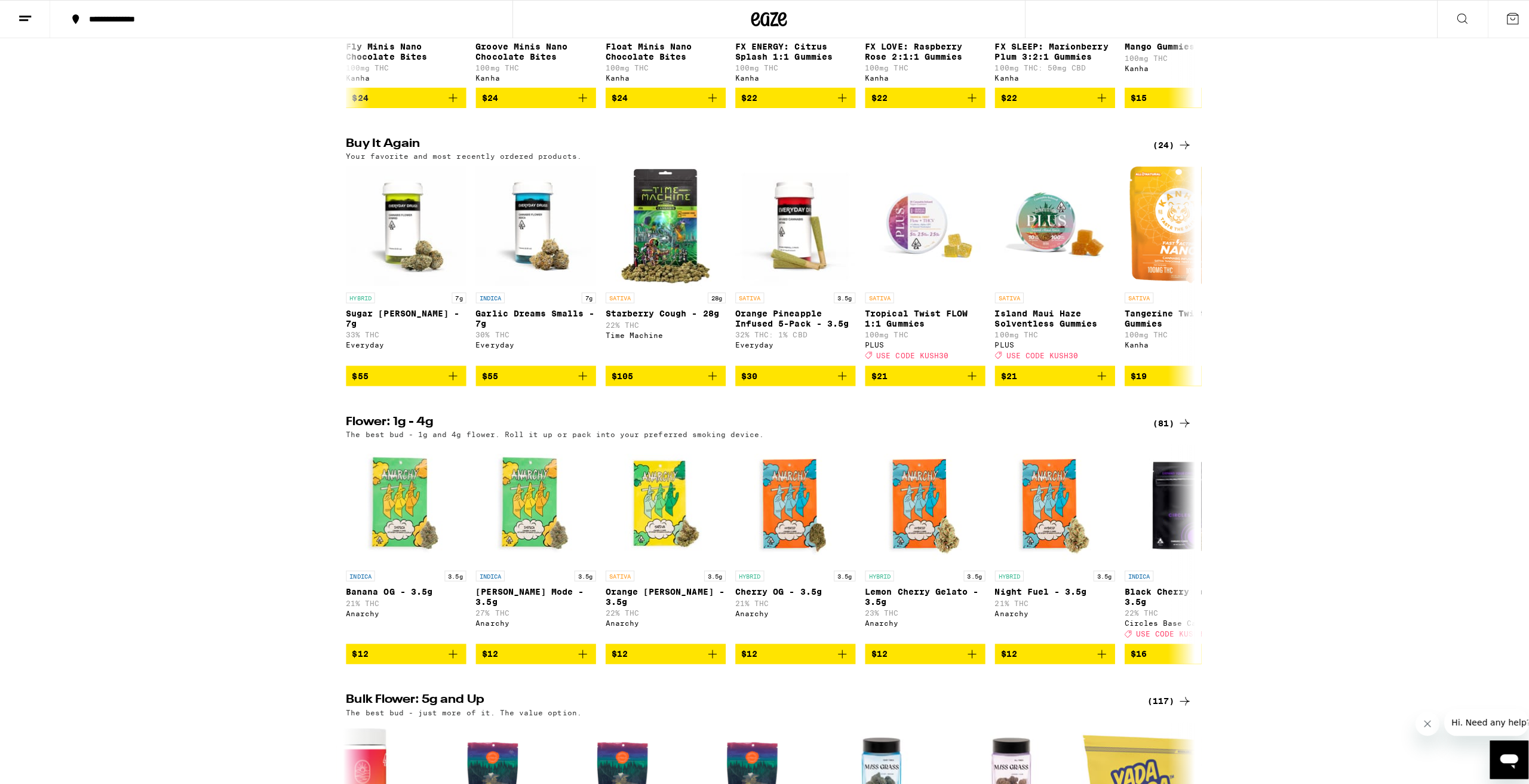
scroll to position [836, 0]
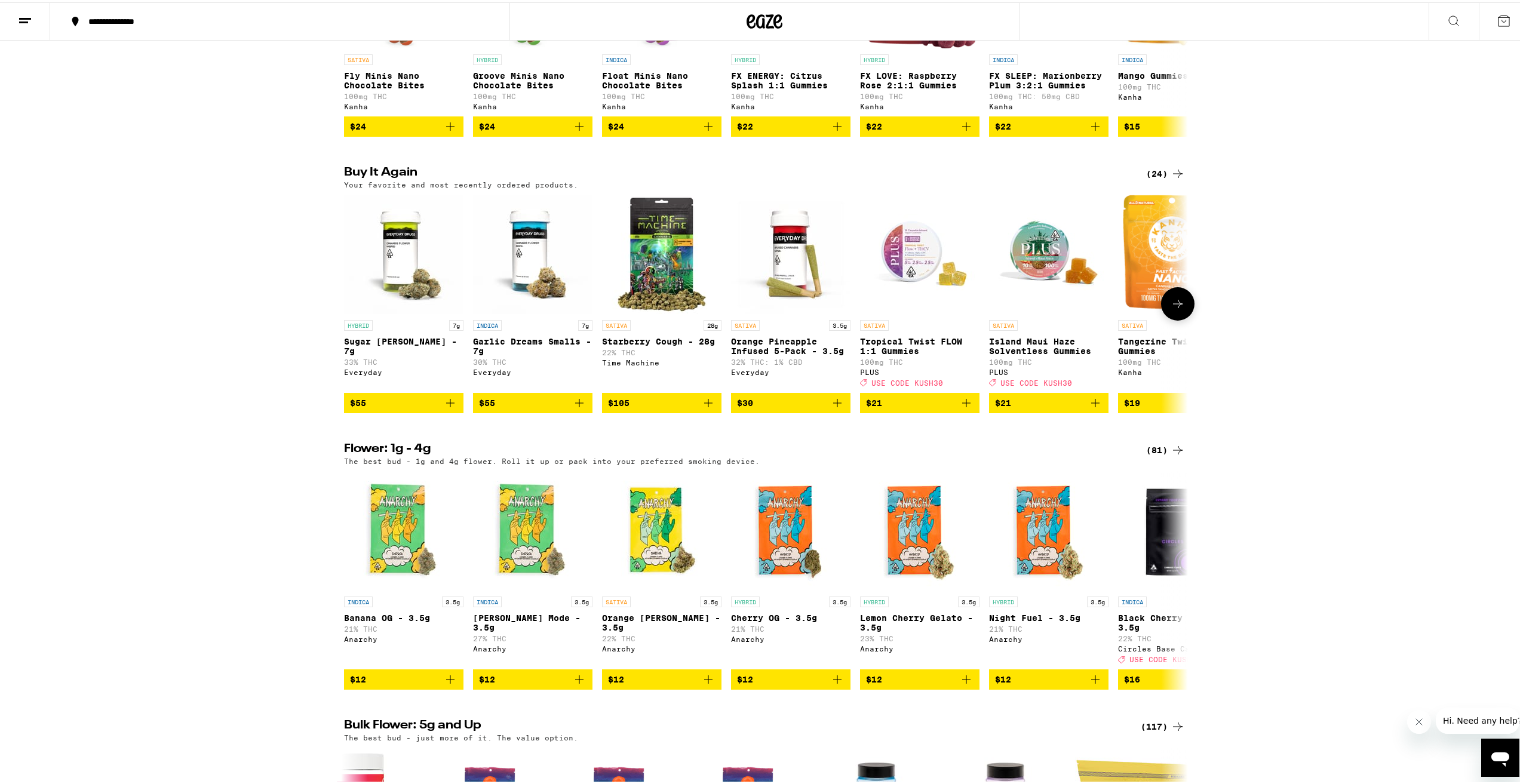
click at [655, 408] on span "$105" at bounding box center [662, 400] width 107 height 14
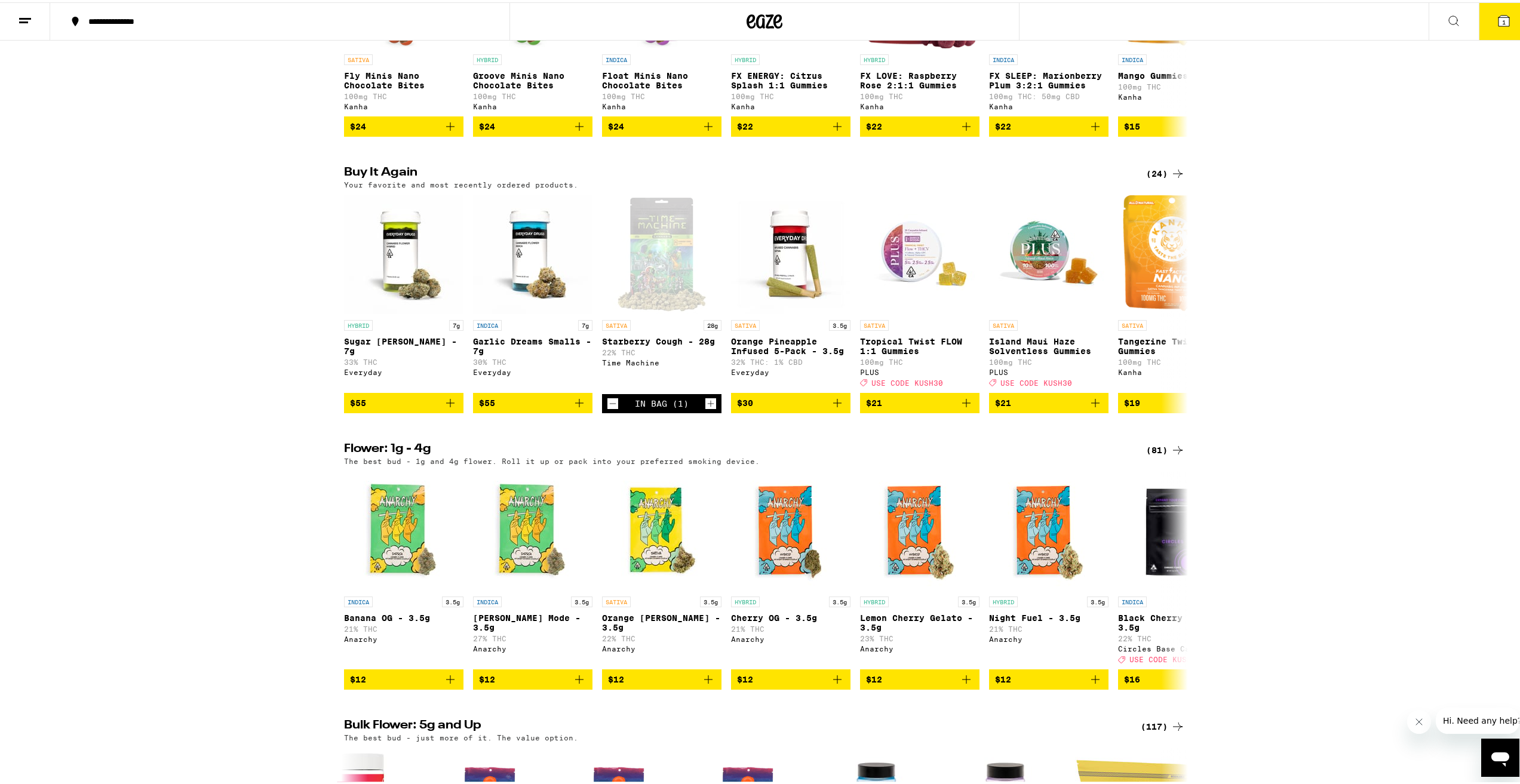
click at [1499, 15] on icon at bounding box center [1504, 19] width 11 height 11
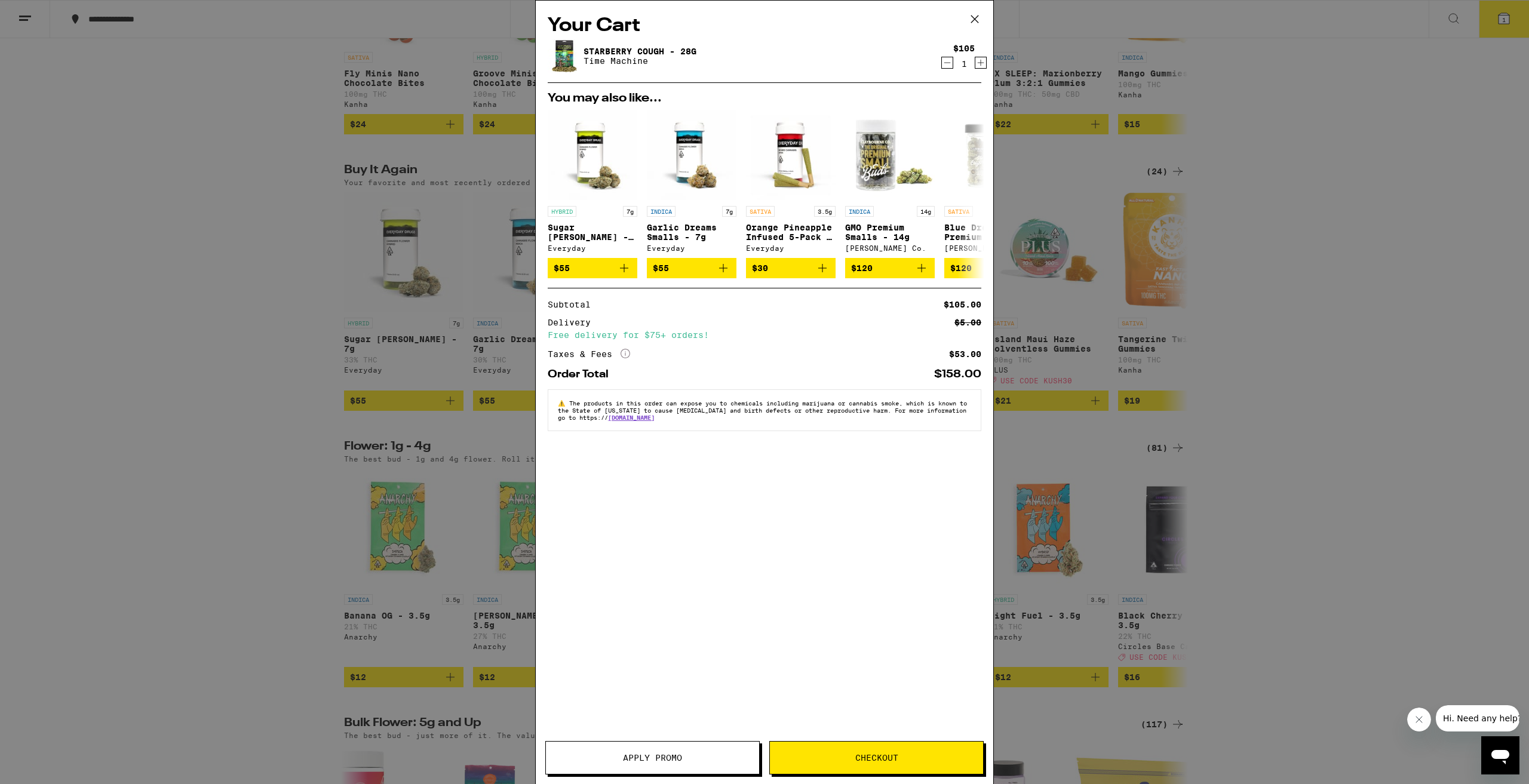
click at [884, 760] on span "Checkout" at bounding box center [877, 758] width 43 height 8
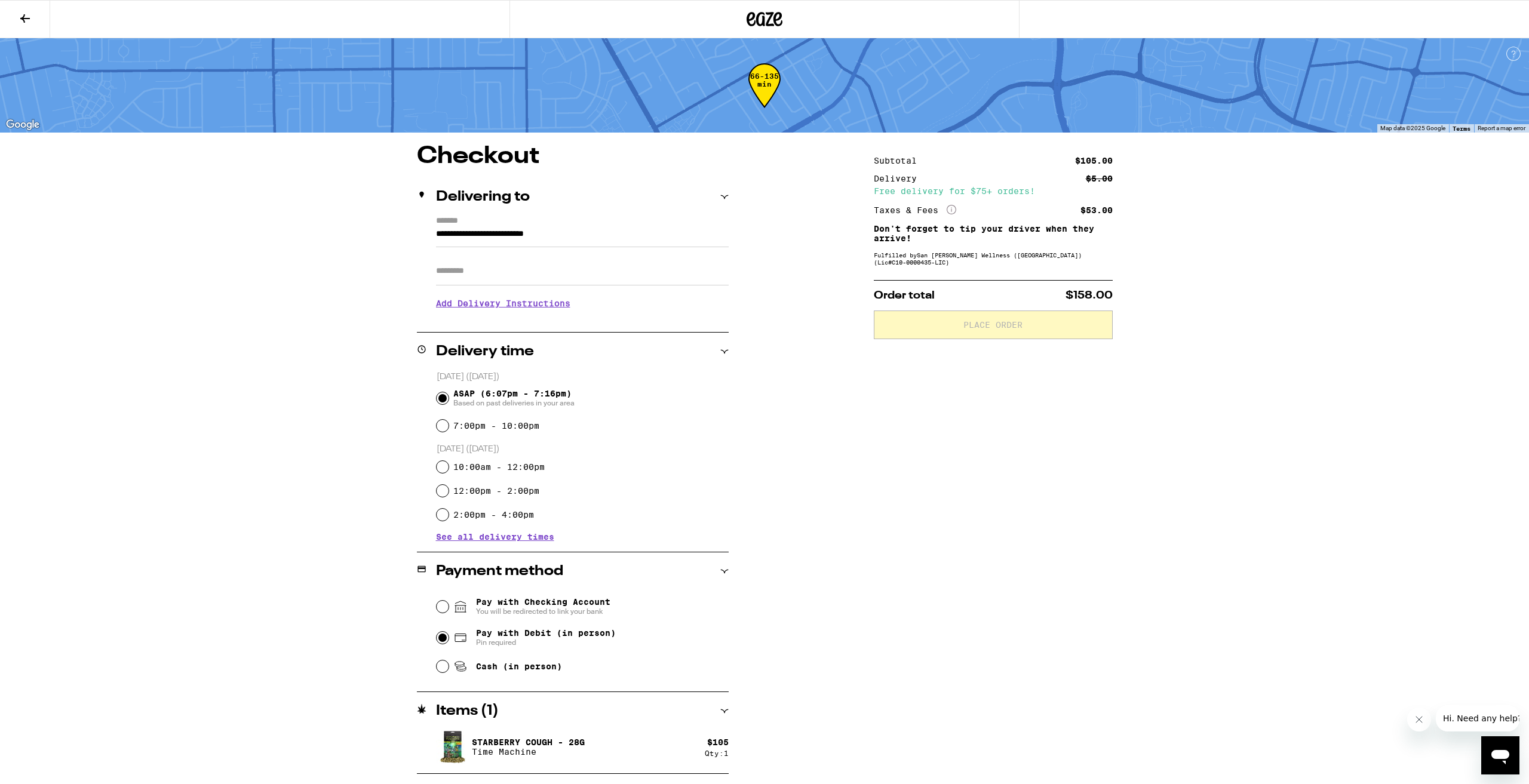
click at [442, 639] on input "Pay with Debit (in person) Pin required" at bounding box center [443, 638] width 12 height 12
radio input "true"
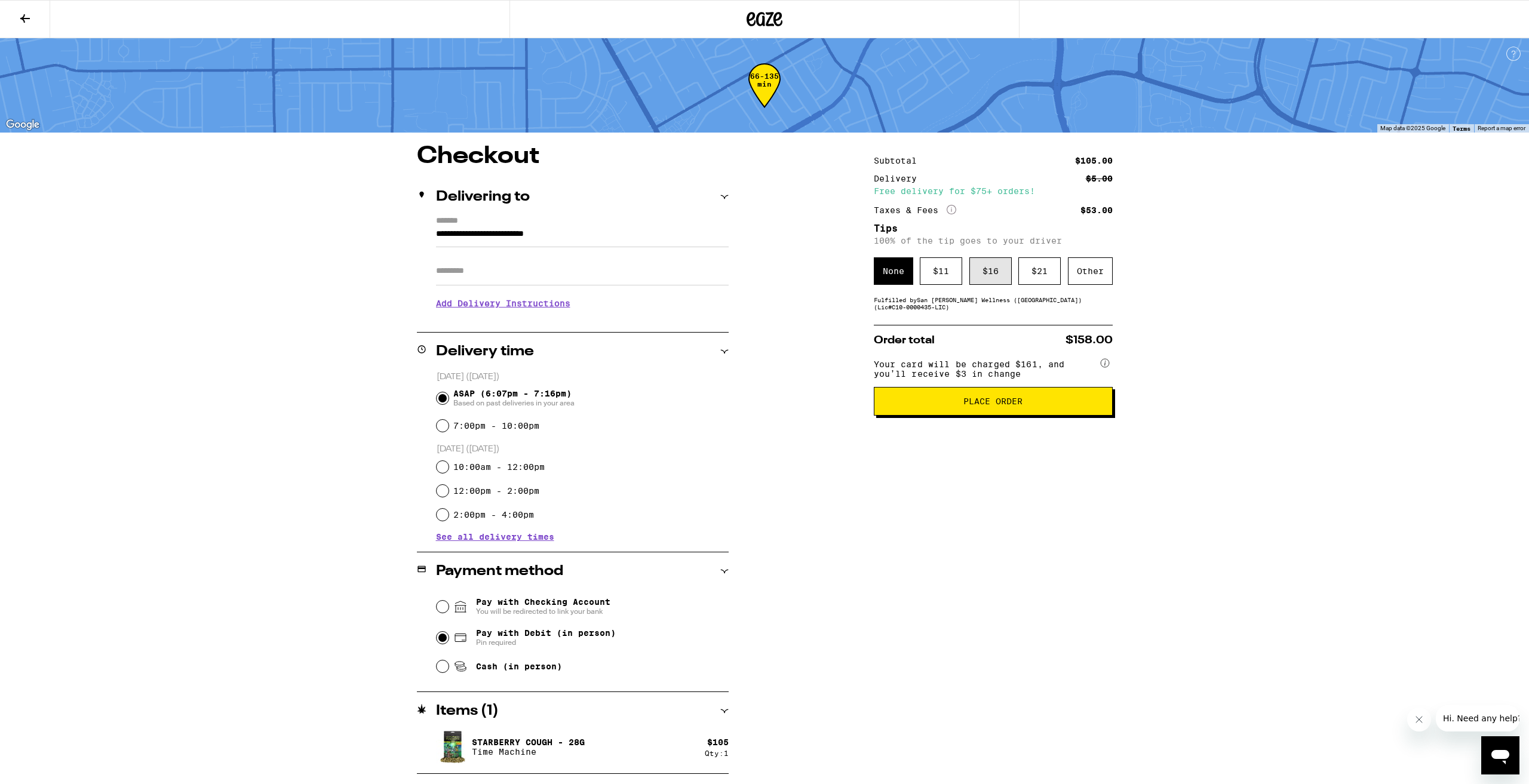
click at [996, 274] on div "$ 16" at bounding box center [990, 271] width 42 height 28
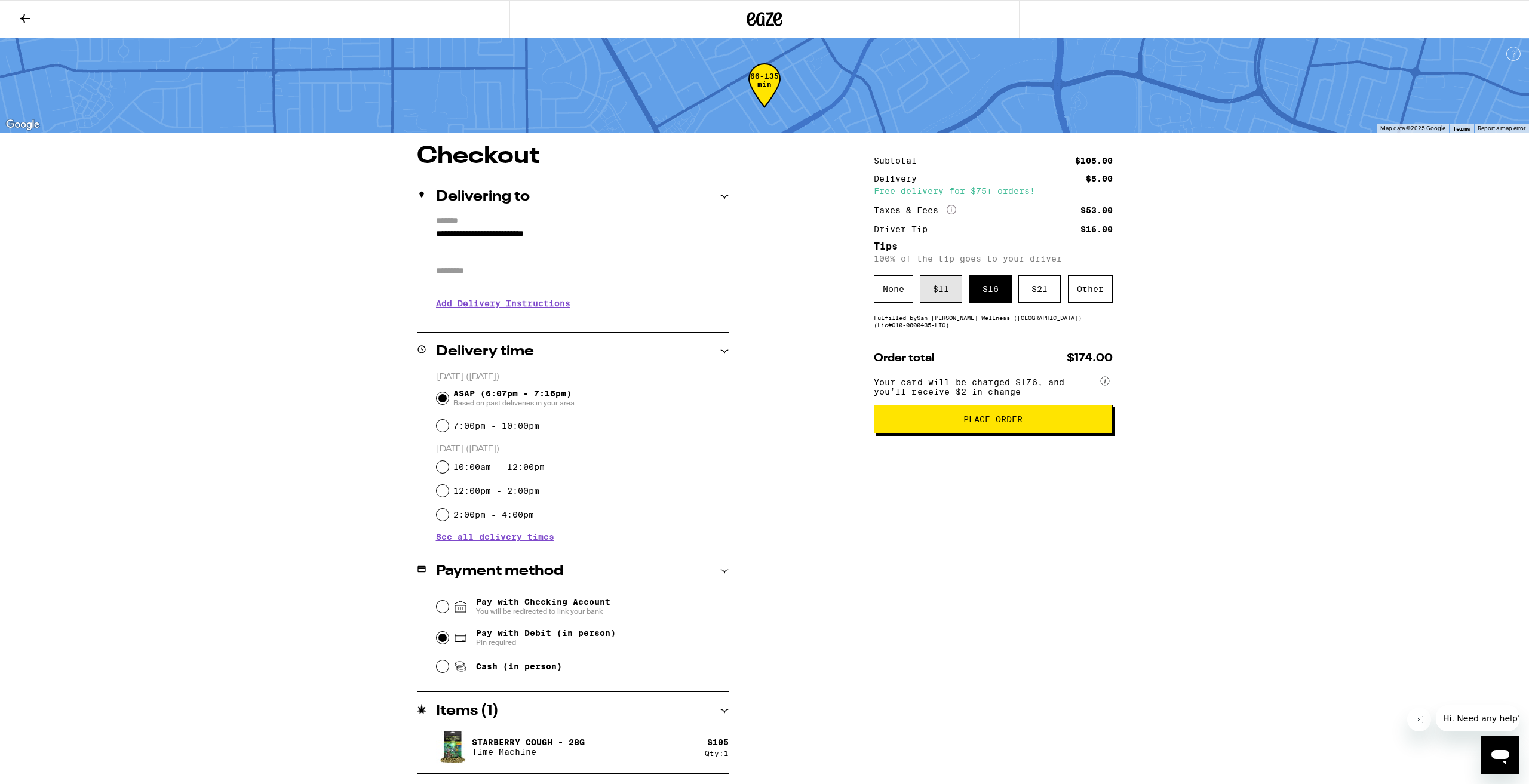
click at [950, 289] on div "$ 11" at bounding box center [941, 289] width 42 height 28
click at [1004, 424] on span "Place Order" at bounding box center [993, 419] width 59 height 8
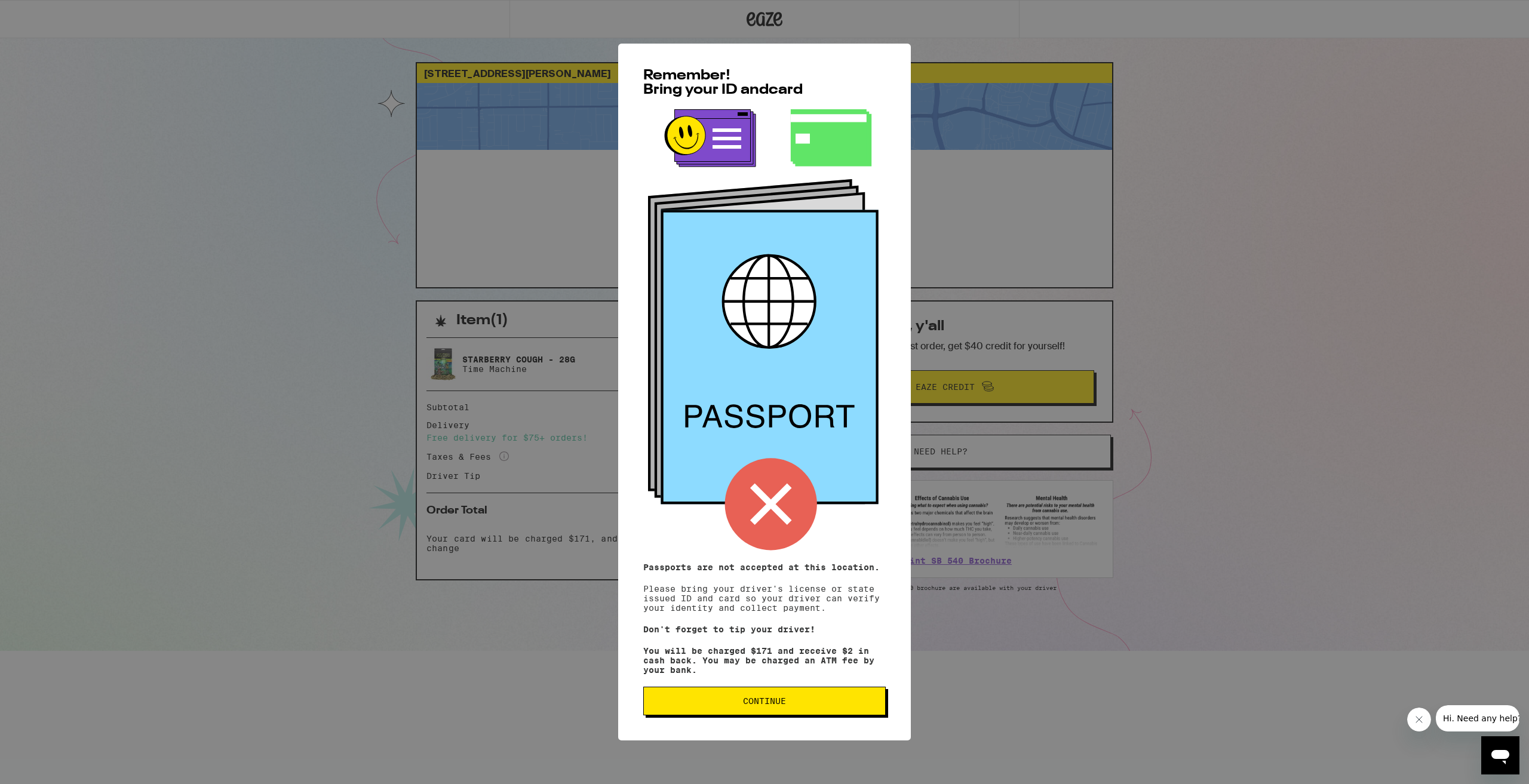
click at [766, 712] on button "Continue" at bounding box center [764, 701] width 242 height 29
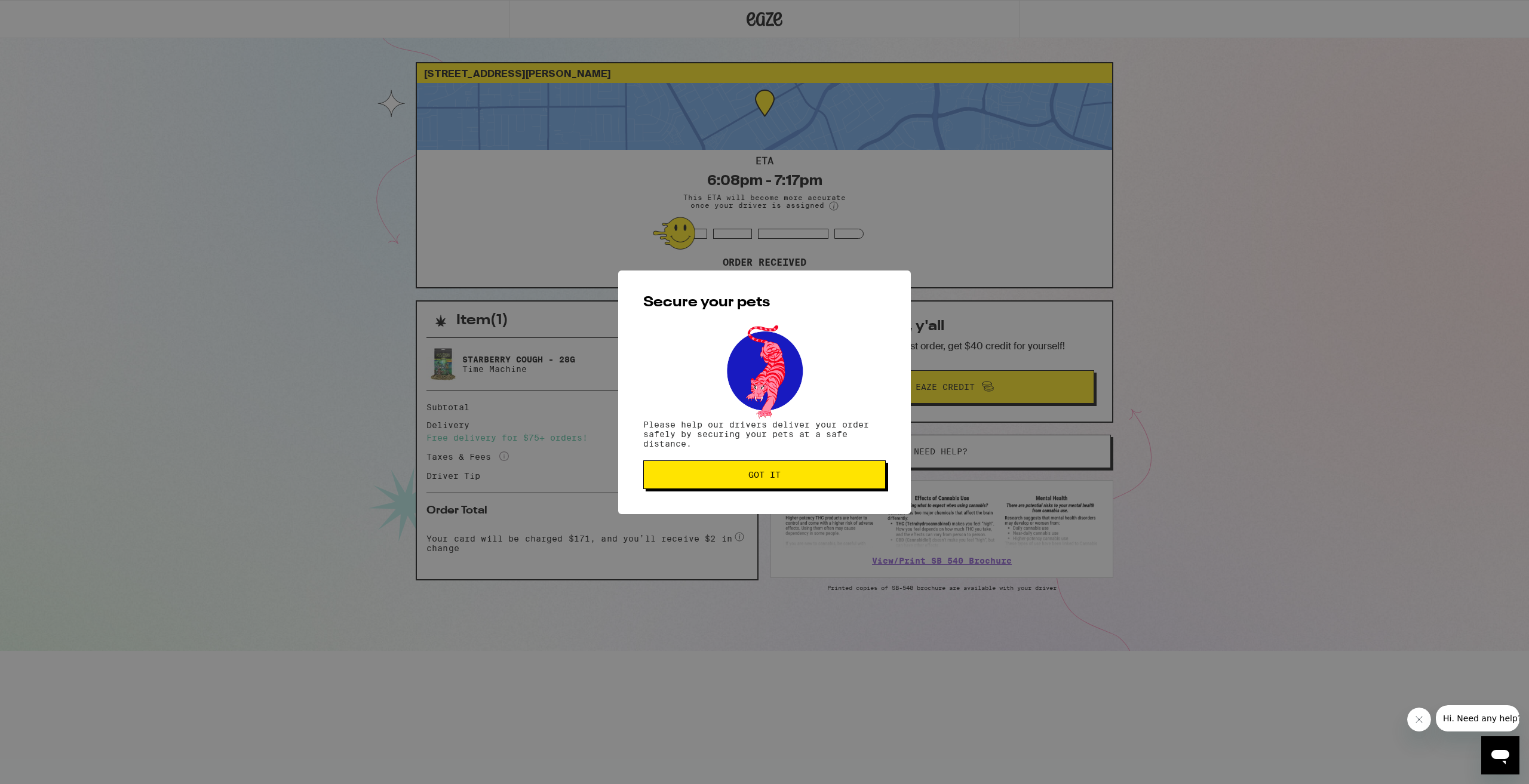
click at [760, 479] on span "Got it" at bounding box center [765, 475] width 32 height 8
